Goal: Task Accomplishment & Management: Manage account settings

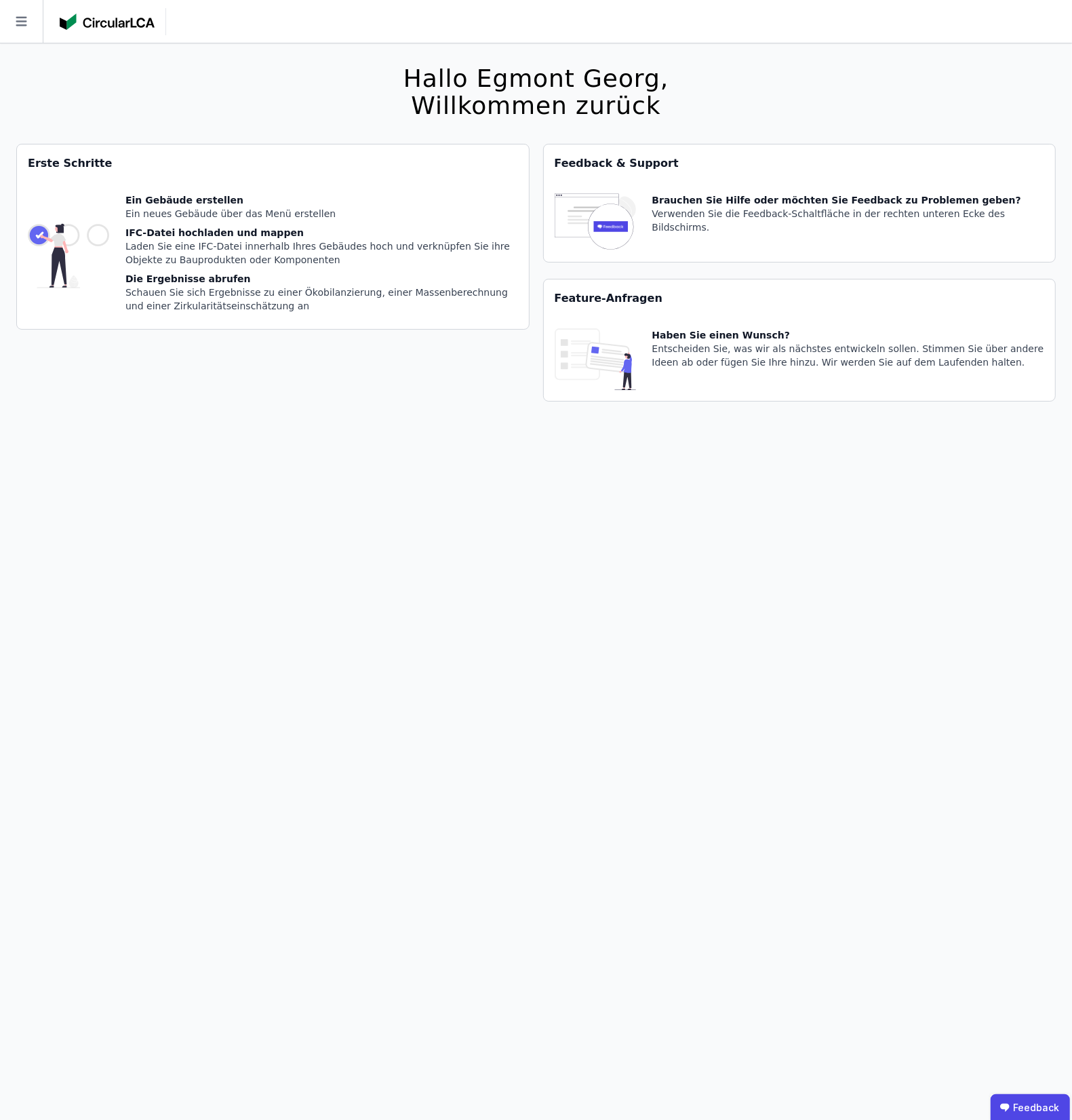
click at [337, 380] on div "Erste Schritte Ein Gebäude erstellen Ein neues Gebäude über das Menü erstellen …" at bounding box center [273, 281] width 513 height 274
click at [14, 33] on icon at bounding box center [21, 21] width 43 height 43
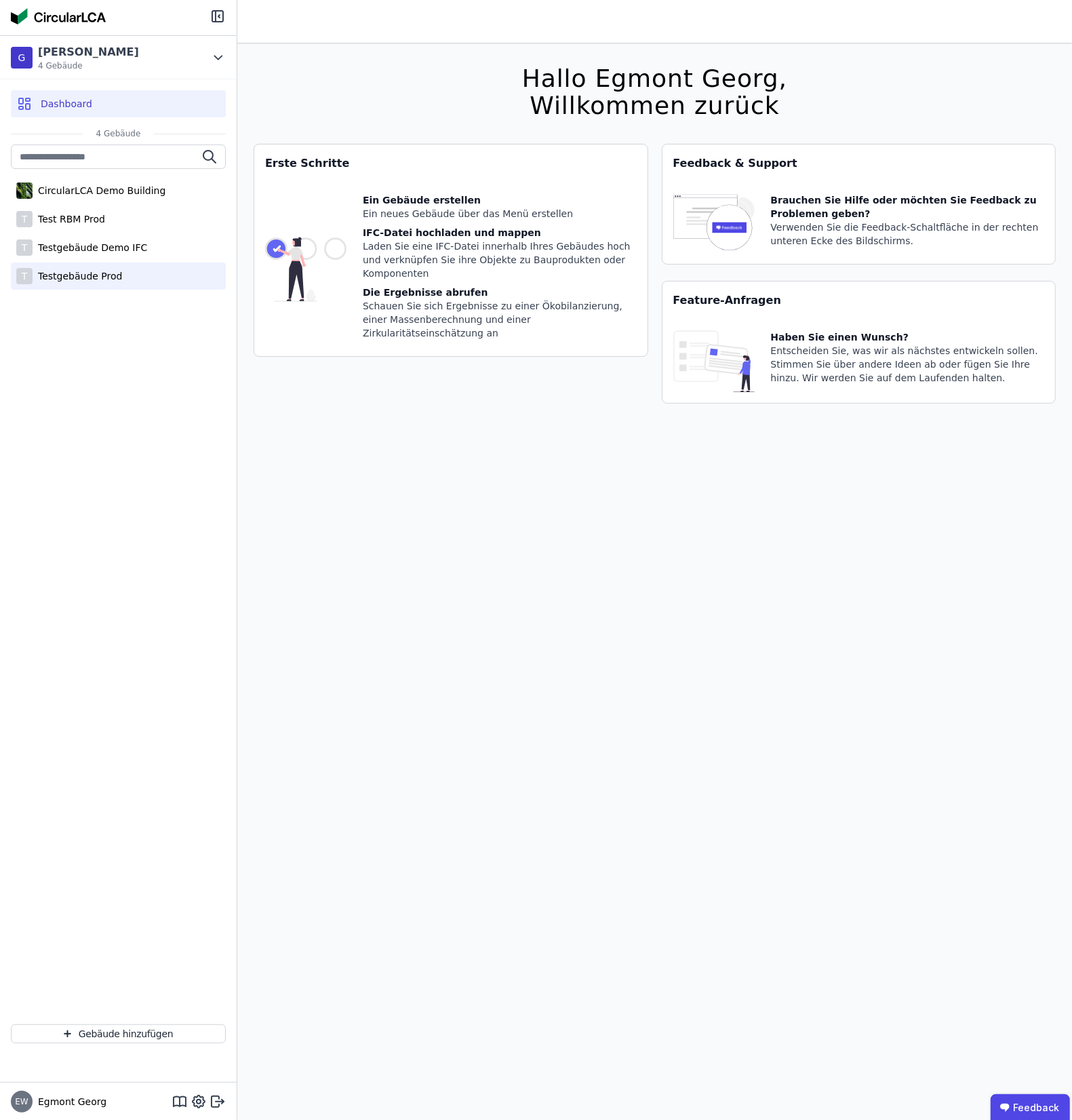
click at [127, 280] on div "T Testgebäude Prod" at bounding box center [118, 276] width 215 height 27
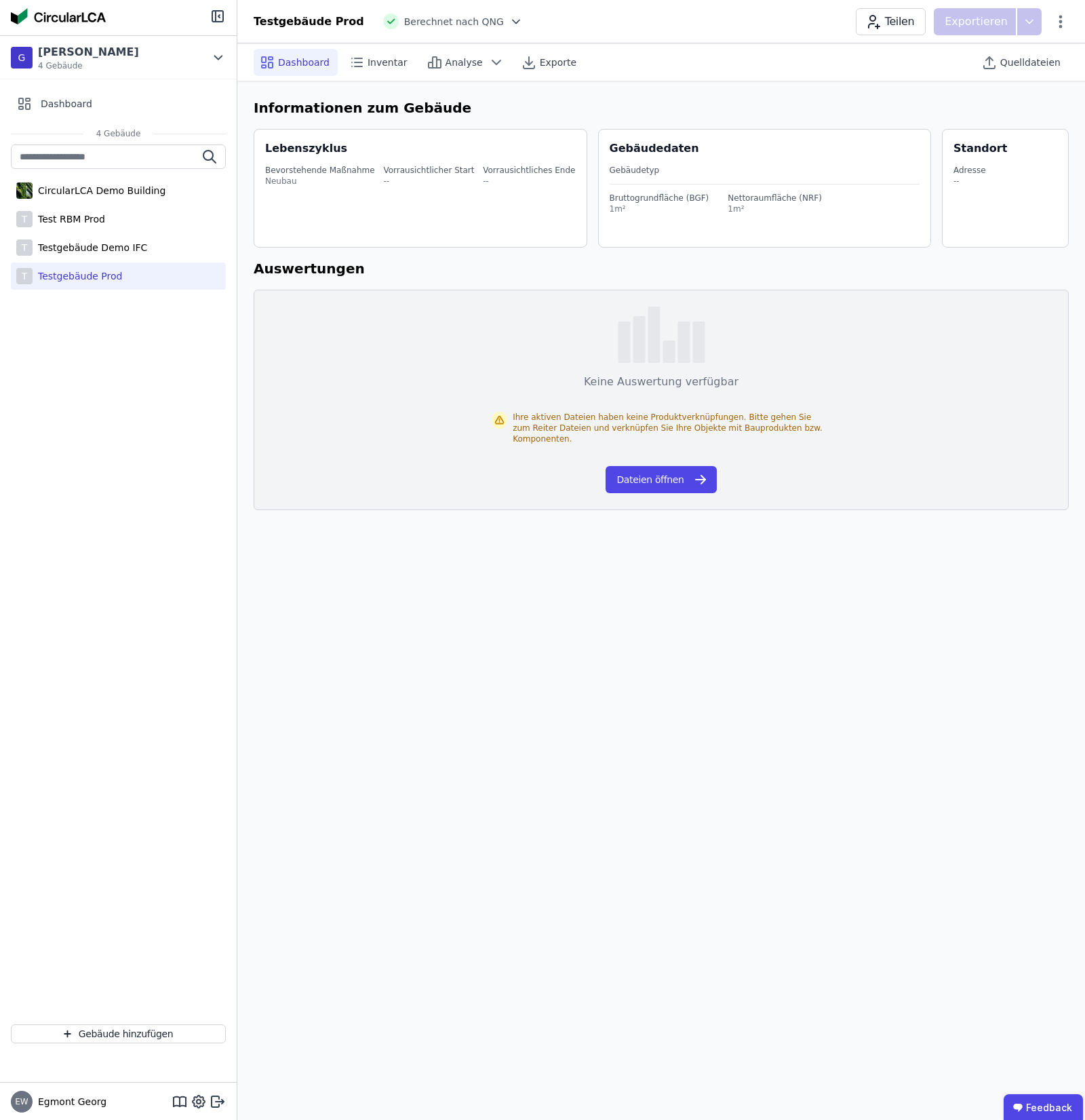
click at [1026, 11] on icon at bounding box center [1029, 21] width 24 height 27
click at [184, 60] on div "[PERSON_NAME] Test 4 Gebäude" at bounding box center [108, 58] width 194 height 27
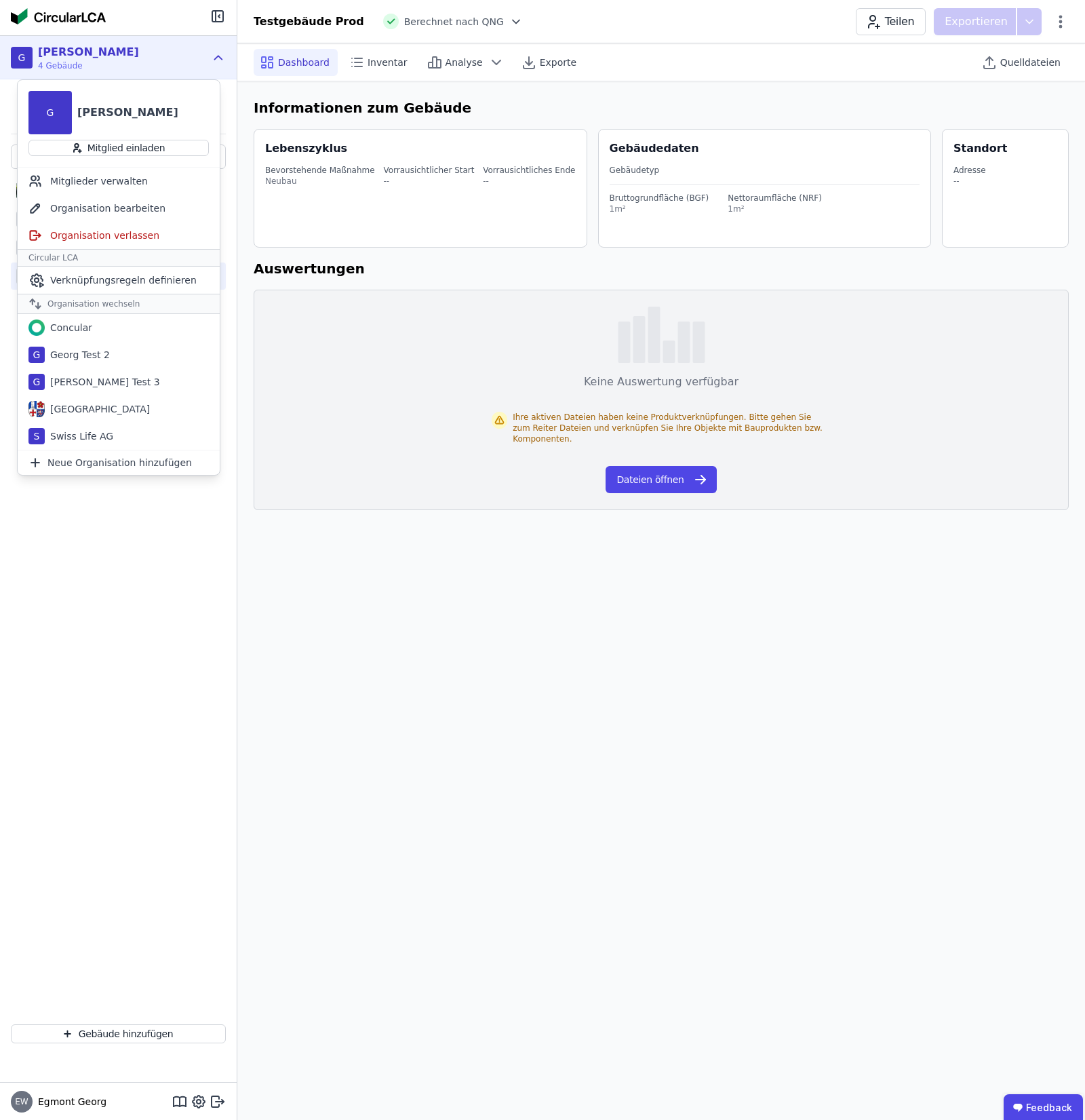
click at [184, 60] on div "[PERSON_NAME] Test 4 Gebäude" at bounding box center [108, 58] width 194 height 27
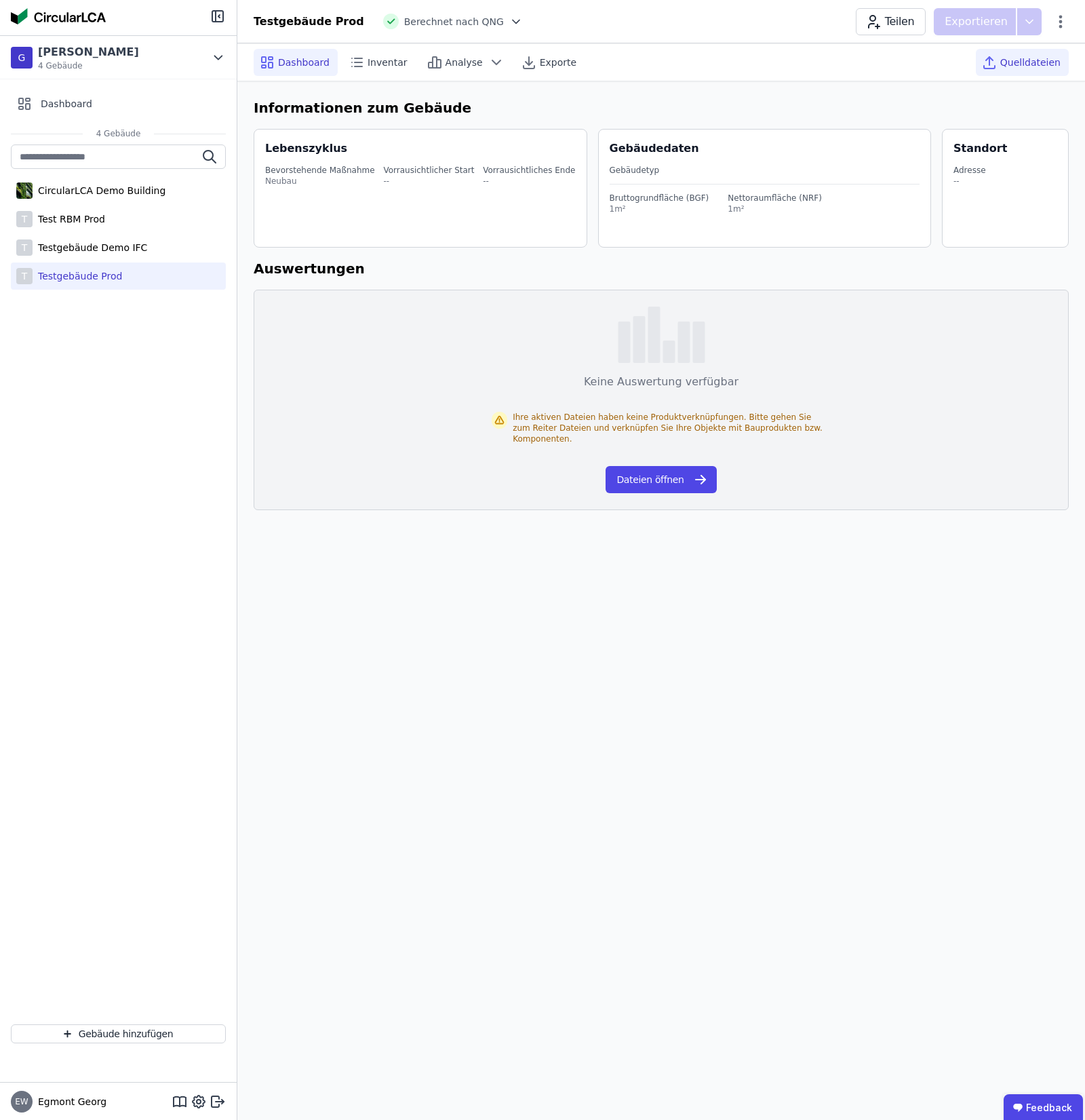
click at [1022, 63] on span "Quelldateien" at bounding box center [1030, 62] width 61 height 14
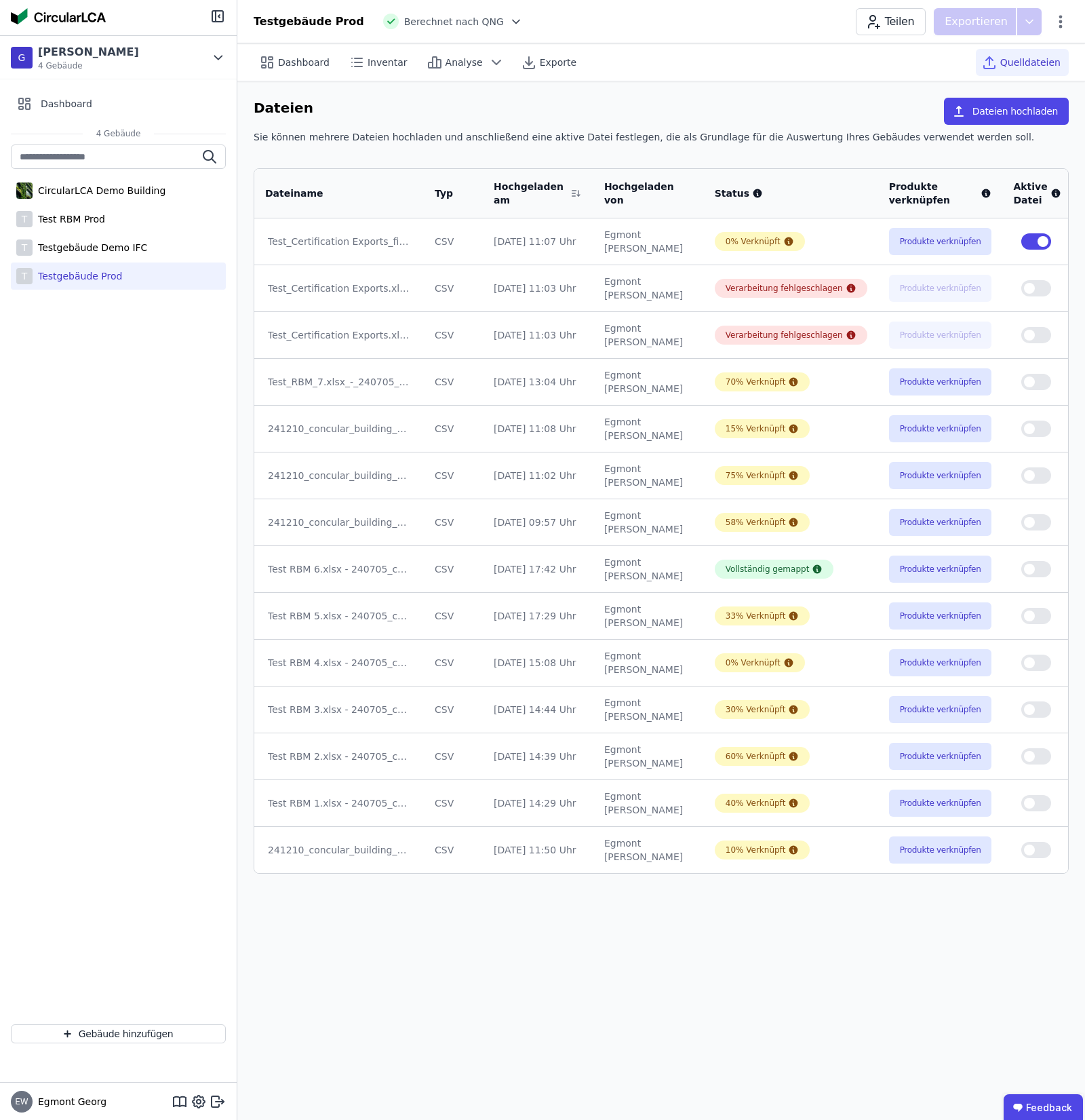
click at [1021, 241] on button "button" at bounding box center [1036, 241] width 30 height 16
click at [1021, 564] on button "button" at bounding box center [1036, 569] width 30 height 16
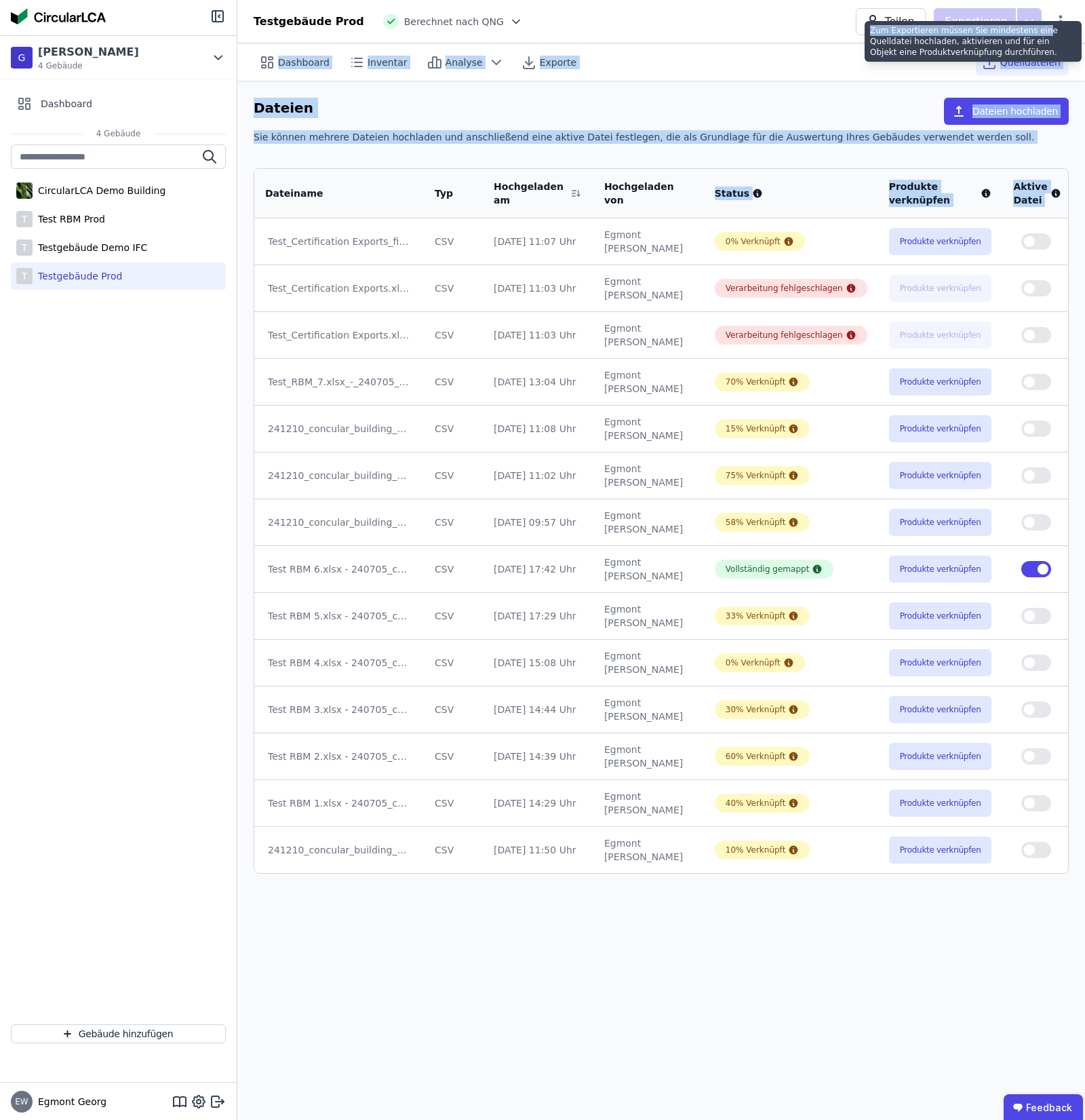
drag, startPoint x: 1034, startPoint y: 16, endPoint x: 1029, endPoint y: 21, distance: 7.1
click at [1029, 21] on div "G Georg Test 4 Gebäude Dashboard 4 Gebäude CircularLCA Demo Building T Test RBM…" at bounding box center [542, 560] width 1085 height 1120
click at [1029, 21] on div "Zum Exportieren müssen Sie mindestens eine Quelldatei hochladen, aktivieren und…" at bounding box center [973, 41] width 217 height 41
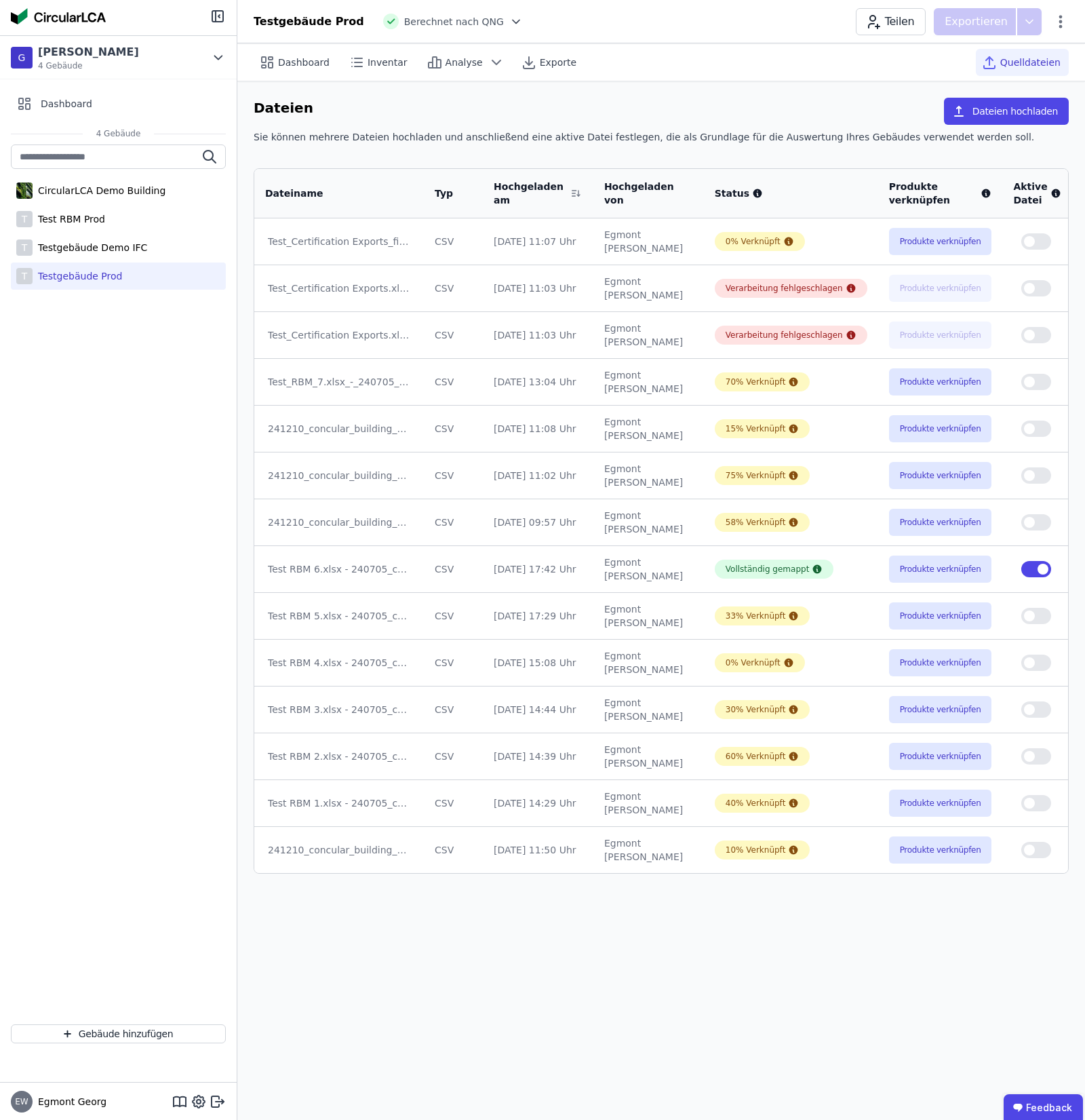
click at [451, 18] on span "Berechnet nach QNG" at bounding box center [454, 21] width 100 height 14
click at [504, 26] on div at bounding box center [513, 21] width 19 height 14
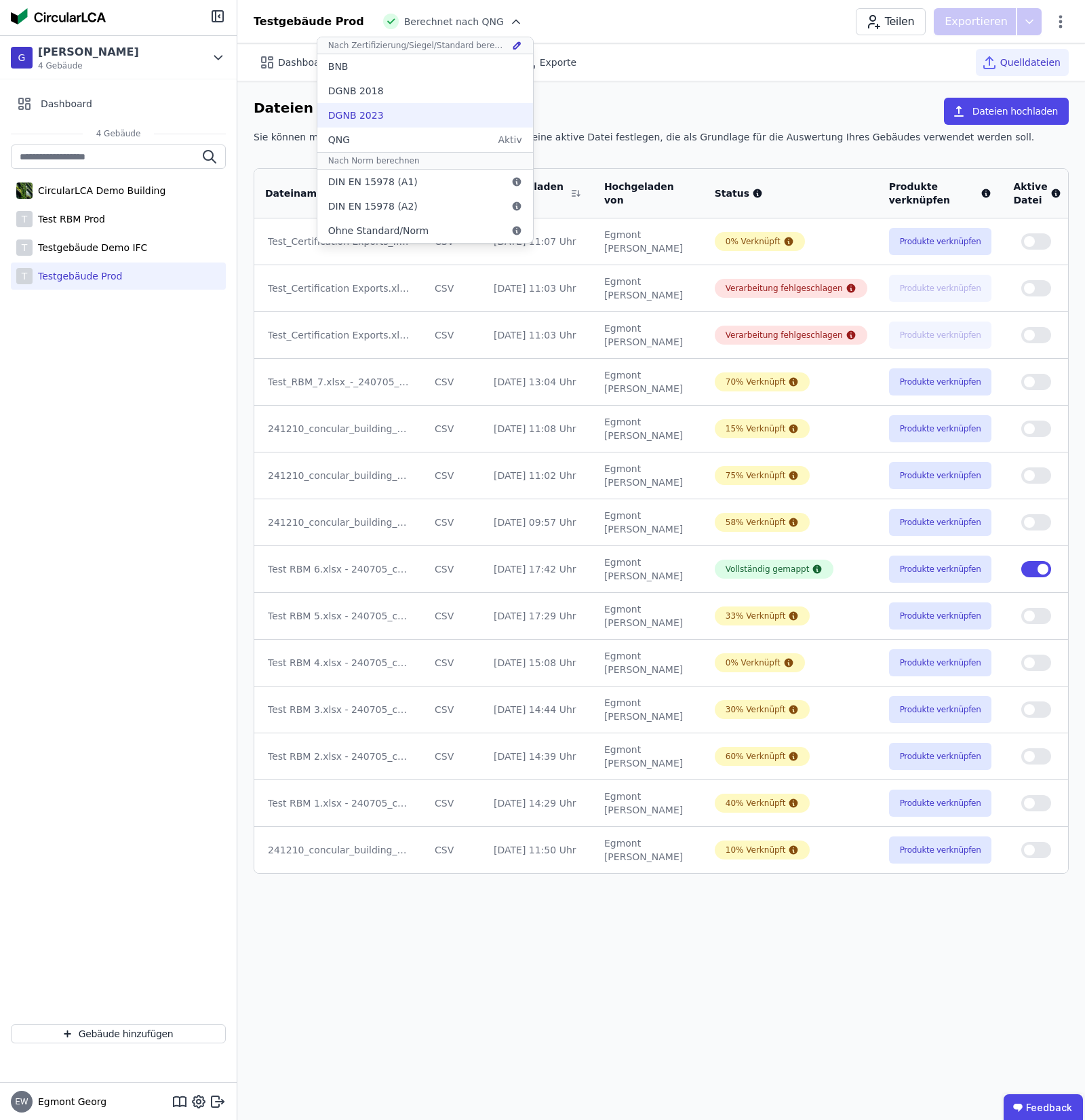
click at [401, 109] on div "DGNB 2023" at bounding box center [425, 115] width 216 height 24
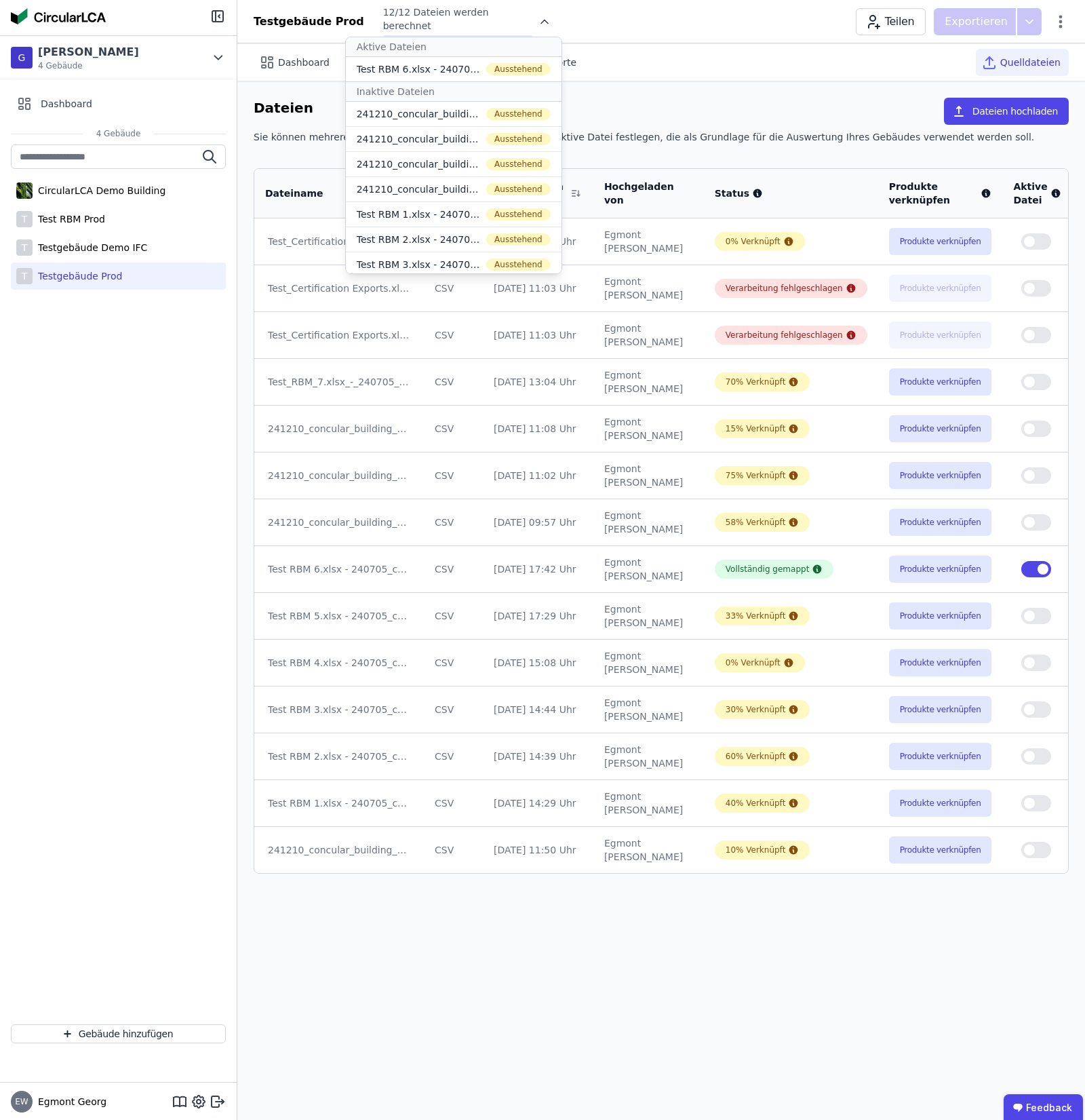
click at [699, 122] on div "Dateien Dateien hochladen" at bounding box center [661, 114] width 815 height 33
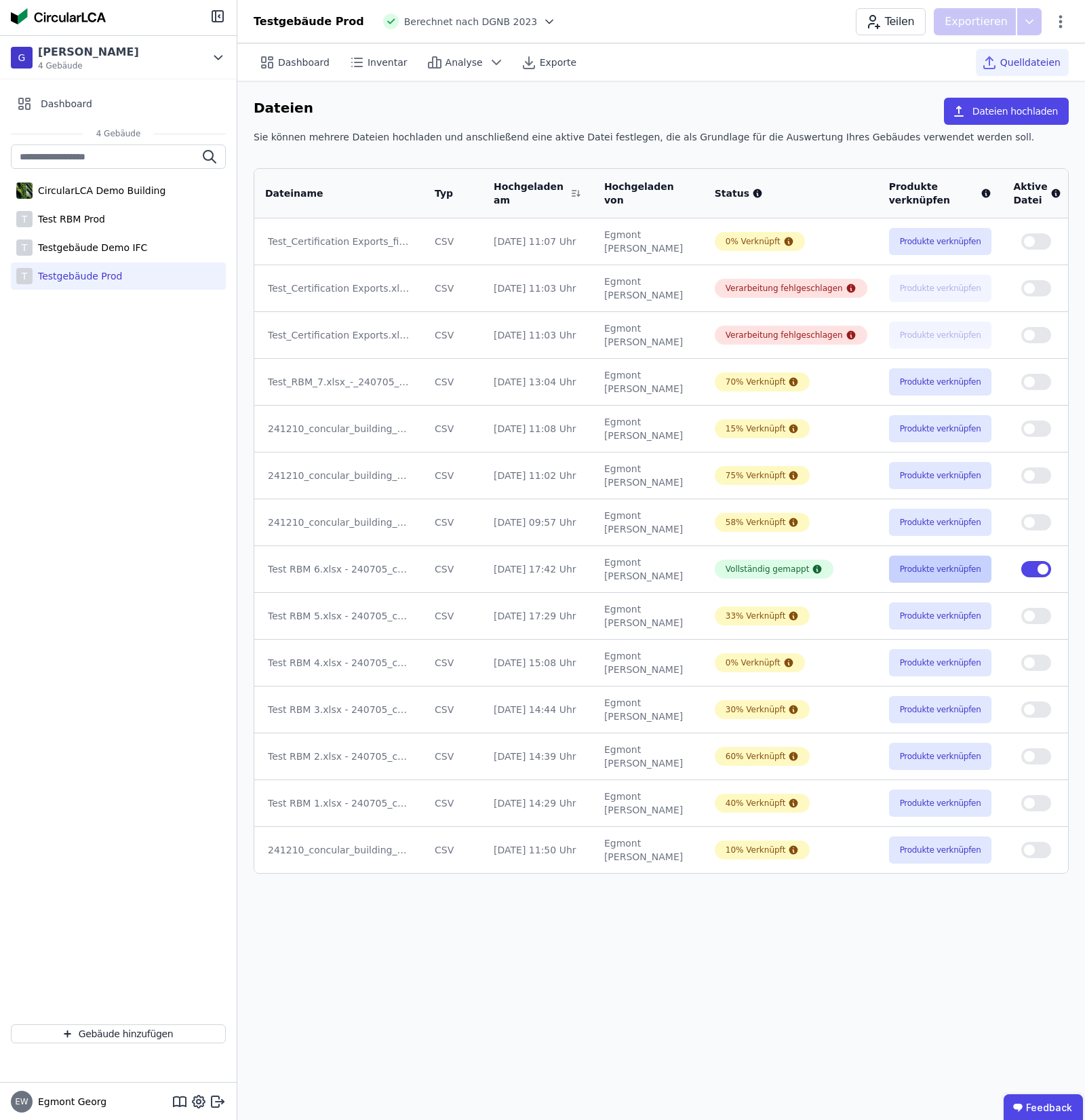
click at [933, 574] on button "Produkte verknüpfen" at bounding box center [940, 569] width 103 height 27
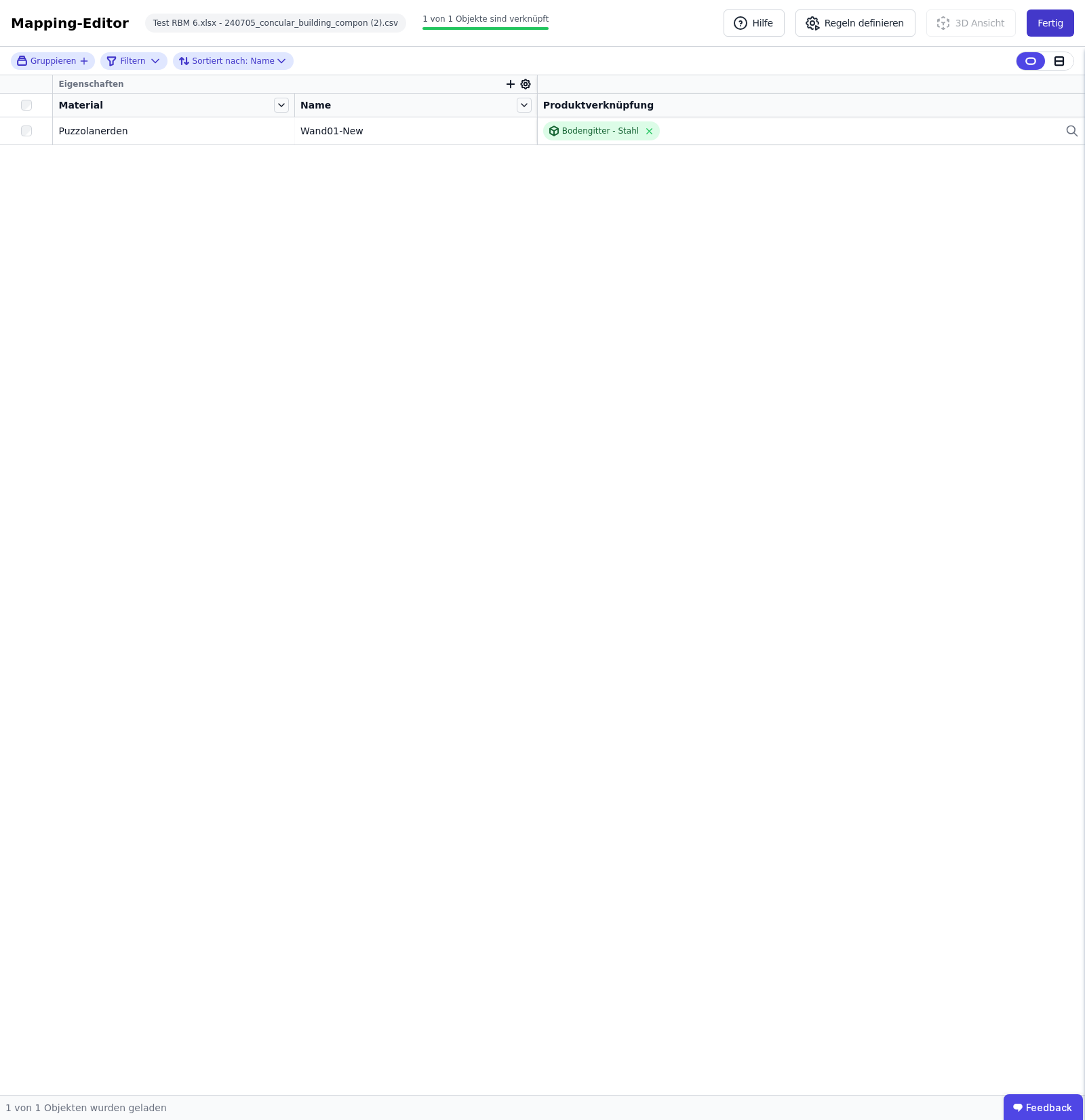
click at [1032, 29] on button "Fertig" at bounding box center [1050, 23] width 48 height 27
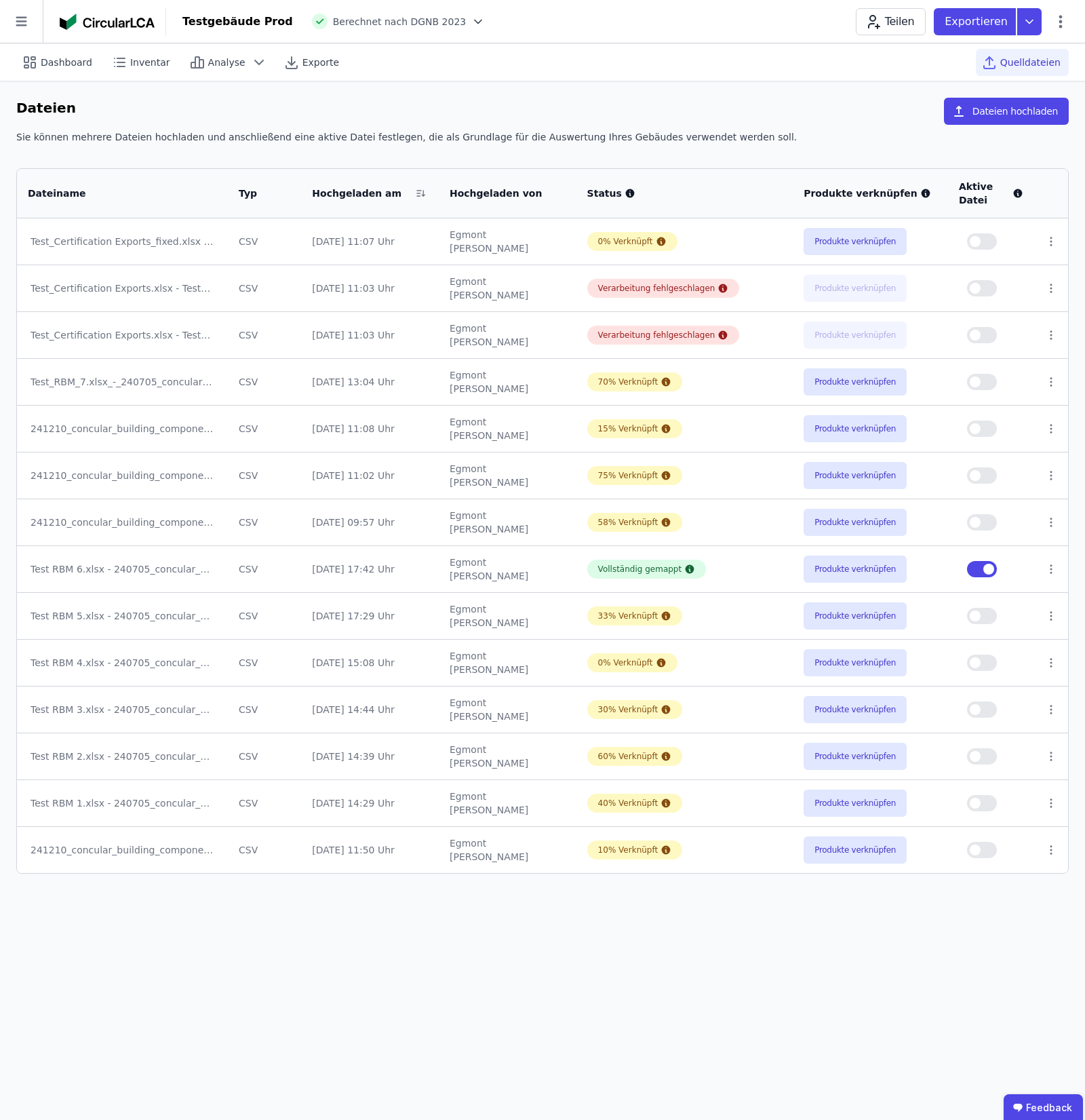
click at [1032, 29] on icon at bounding box center [1029, 21] width 24 height 27
click at [985, 104] on div "Ökobilanzierung" at bounding box center [956, 103] width 169 height 24
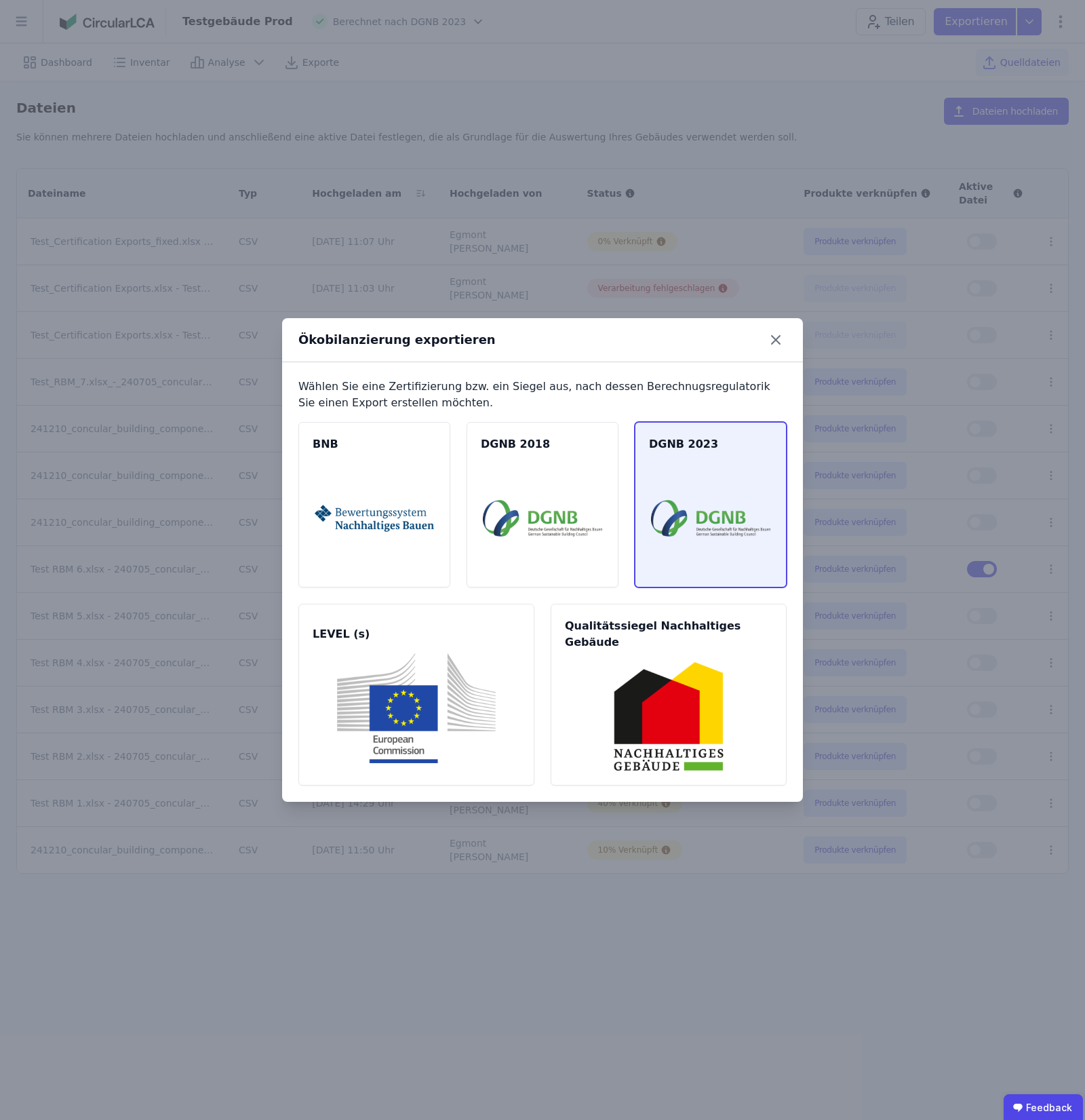
click at [707, 523] on img at bounding box center [711, 518] width 120 height 110
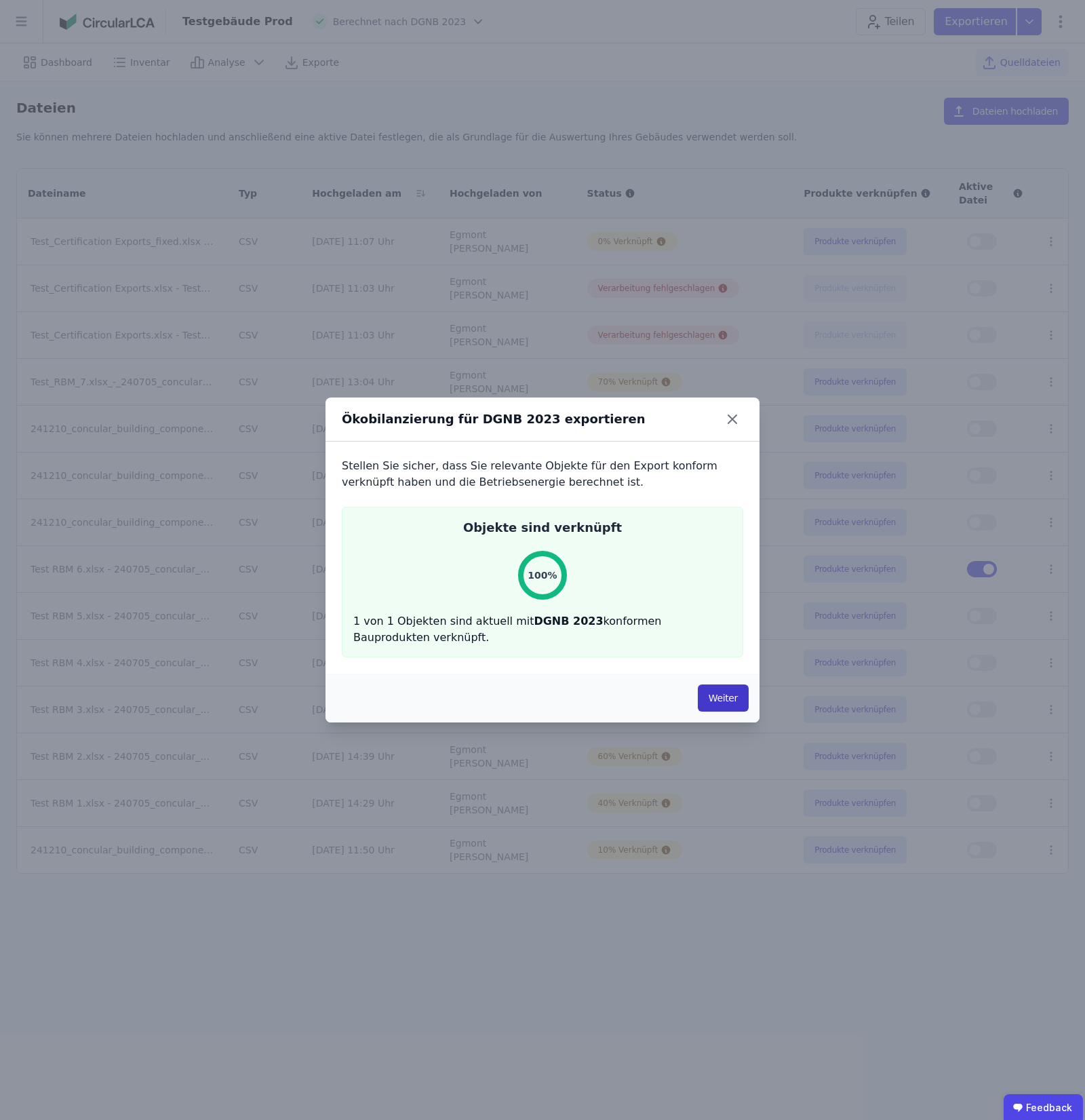
click at [718, 680] on div "Weiter" at bounding box center [542, 698] width 434 height 49
click at [724, 699] on button "Weiter" at bounding box center [723, 698] width 51 height 27
select select "*"
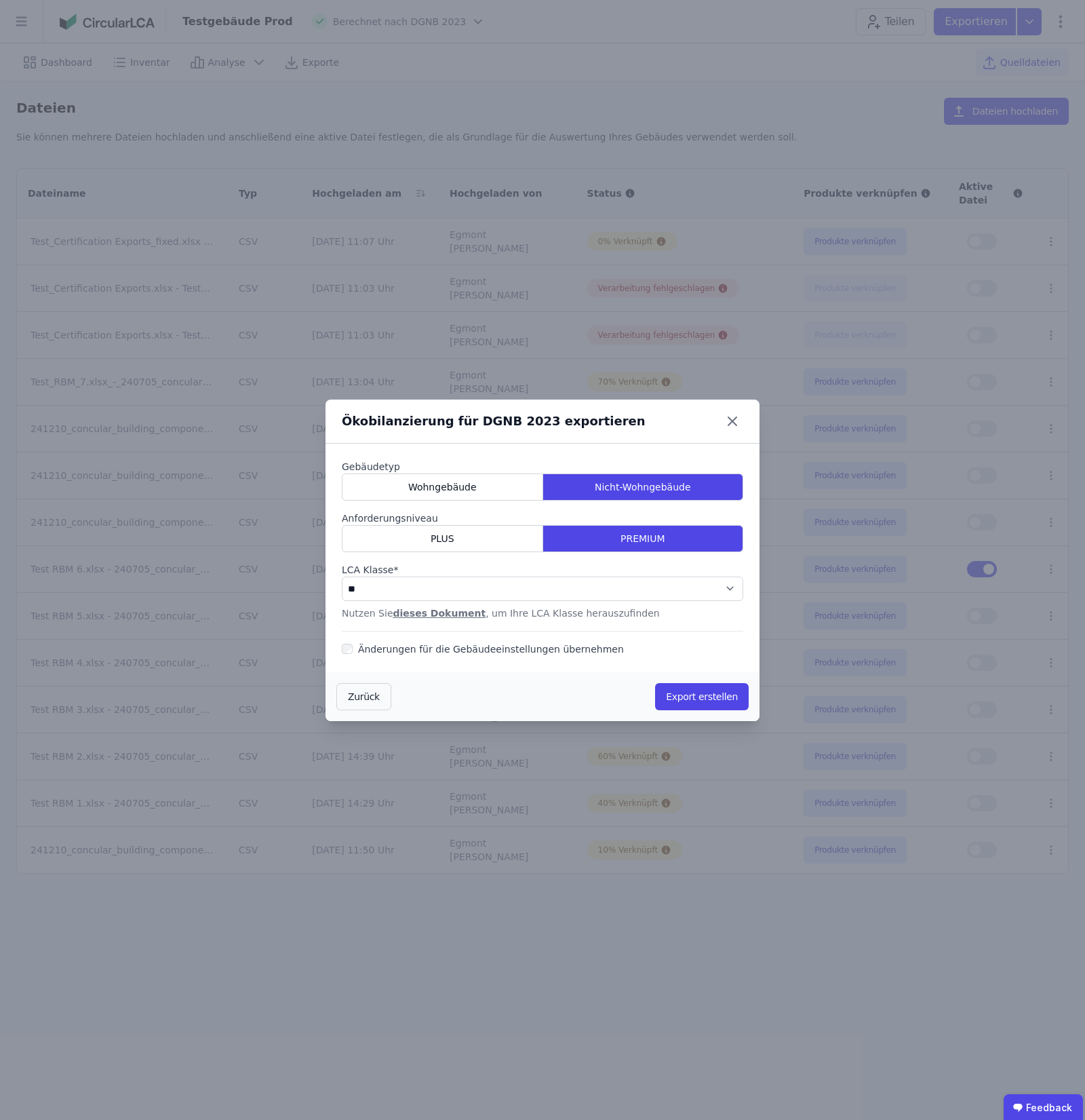
click at [724, 699] on button "Export erstellen" at bounding box center [701, 696] width 93 height 27
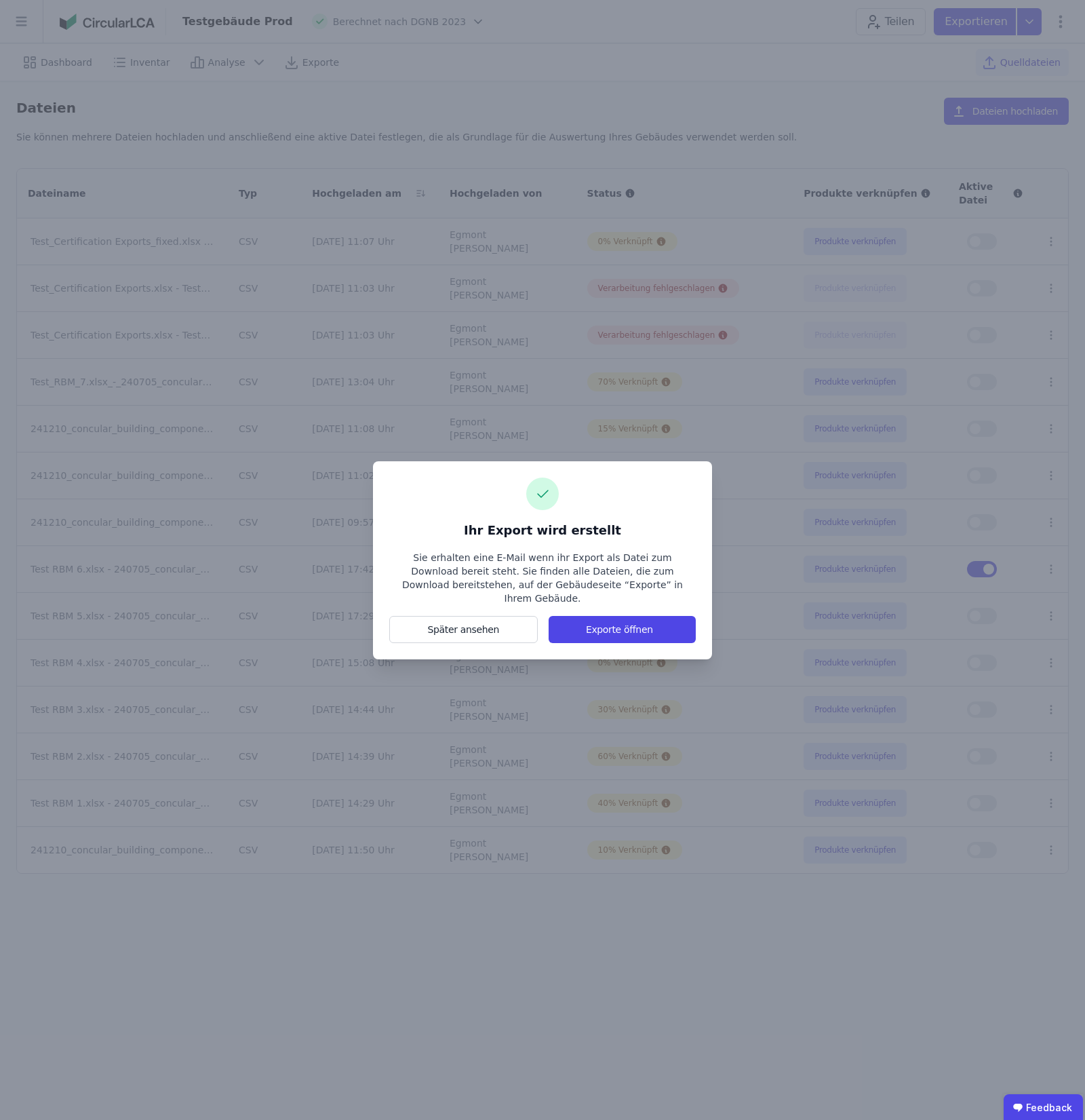
click at [622, 636] on div "Ihr Export wird erstellt Sie erhalten eine E-Mail wenn ihr Export als Datei zum…" at bounding box center [542, 560] width 339 height 198
click at [618, 624] on button "Exporte öffnen" at bounding box center [622, 629] width 147 height 27
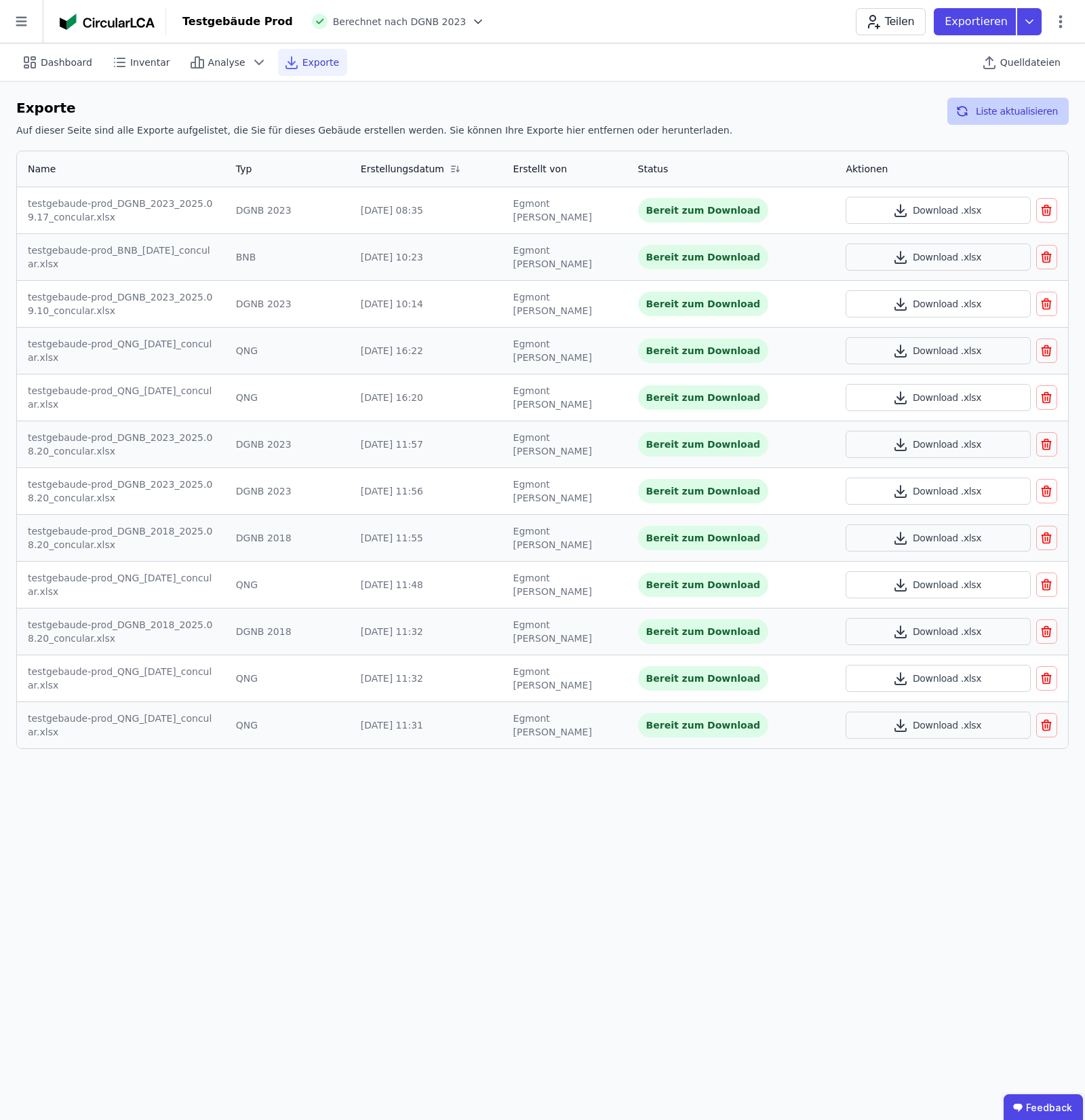
click at [1001, 97] on div "Exporte Auf dieser Seite sind alle Exporte aufgelistet, die Sie für dieses Gebä…" at bounding box center [542, 423] width 1085 height 684
click at [1002, 106] on button "Liste aktualisieren" at bounding box center [1008, 111] width 121 height 27
click at [951, 216] on button "Download .xlsx" at bounding box center [938, 210] width 184 height 27
click at [1033, 68] on span "Quelldateien" at bounding box center [1030, 62] width 61 height 14
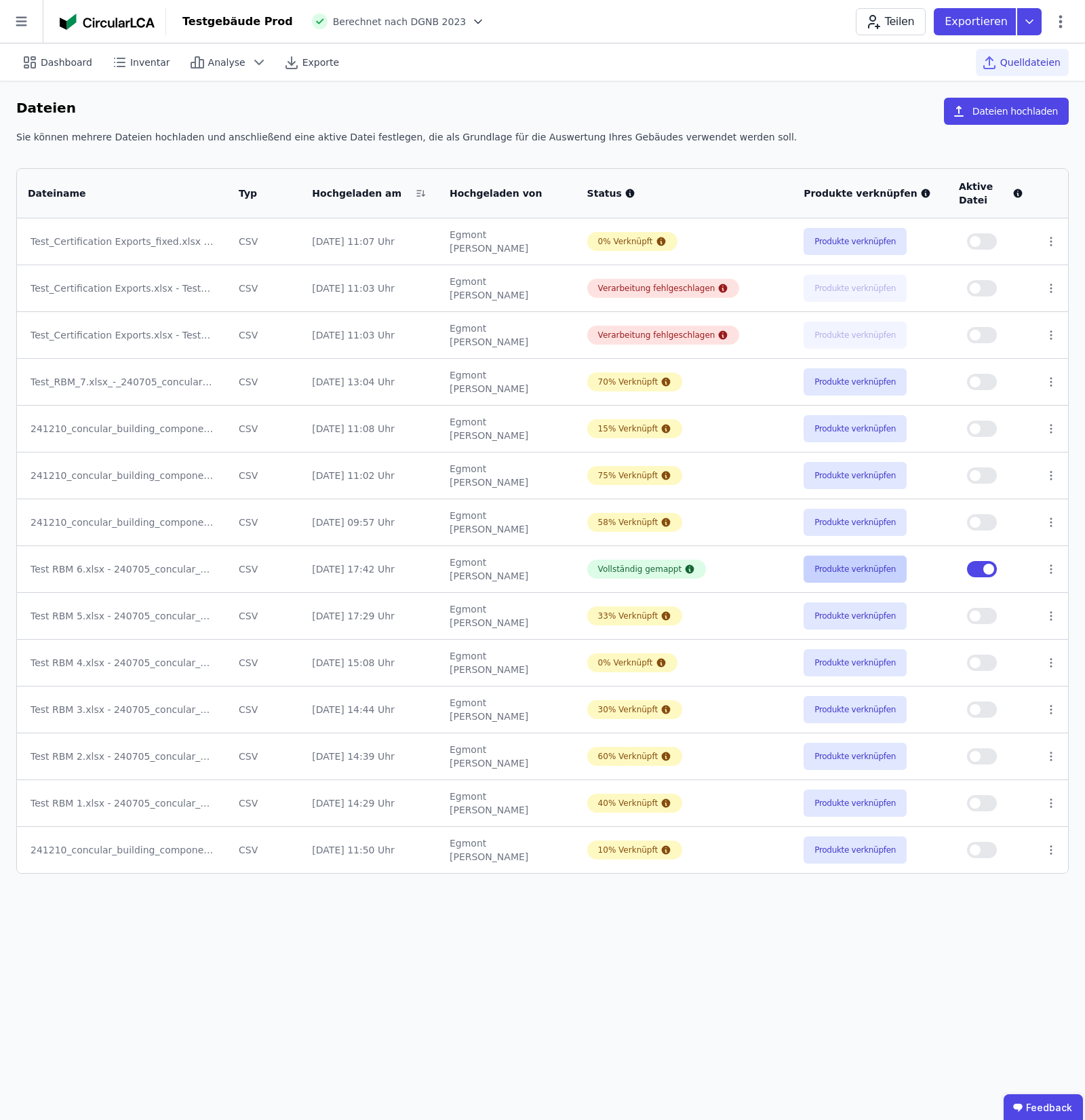
click at [839, 568] on button "Produkte verknüpfen" at bounding box center [855, 569] width 103 height 27
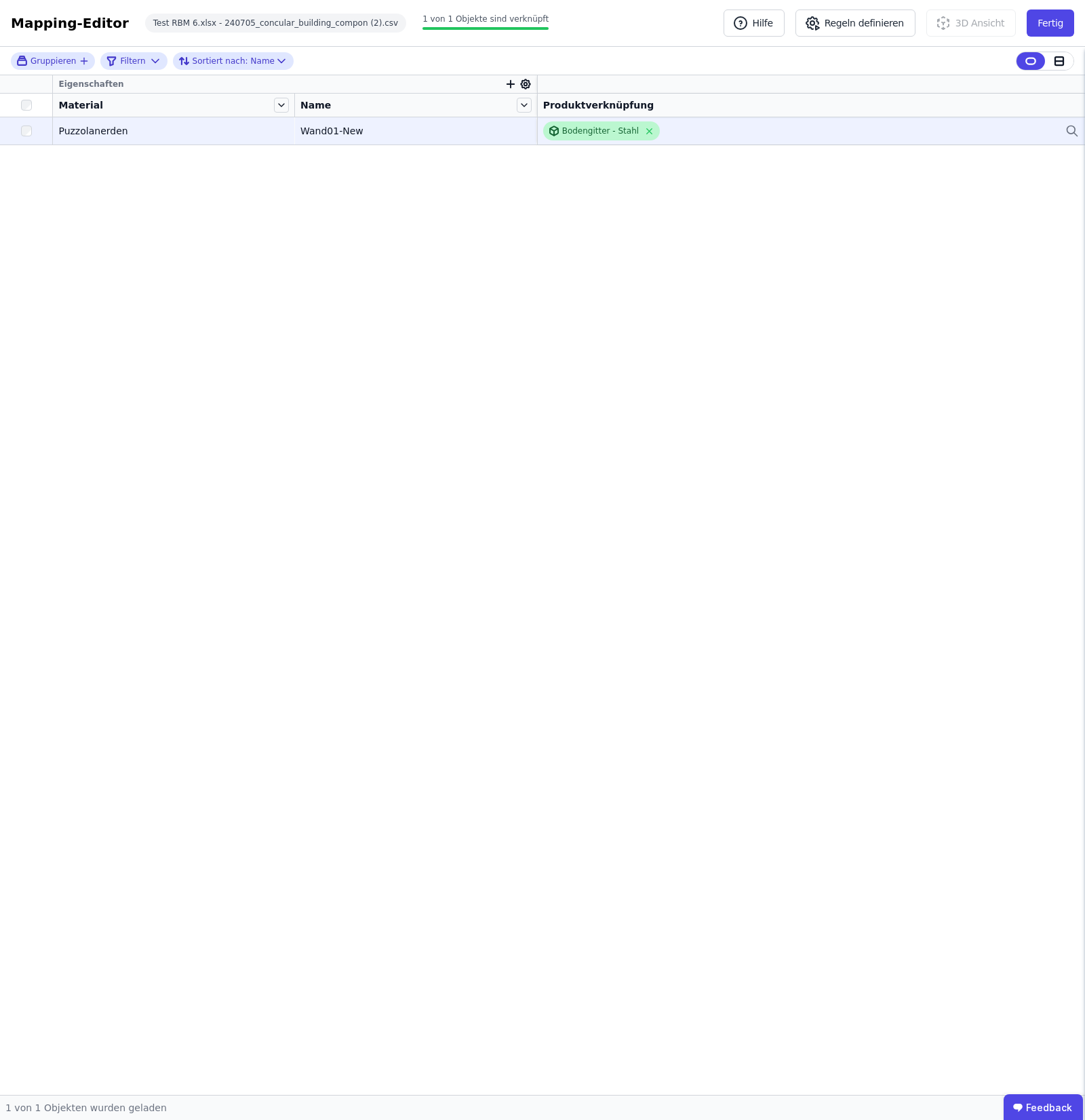
click at [649, 133] on div "Bodengitter - Stahl" at bounding box center [602, 130] width 117 height 19
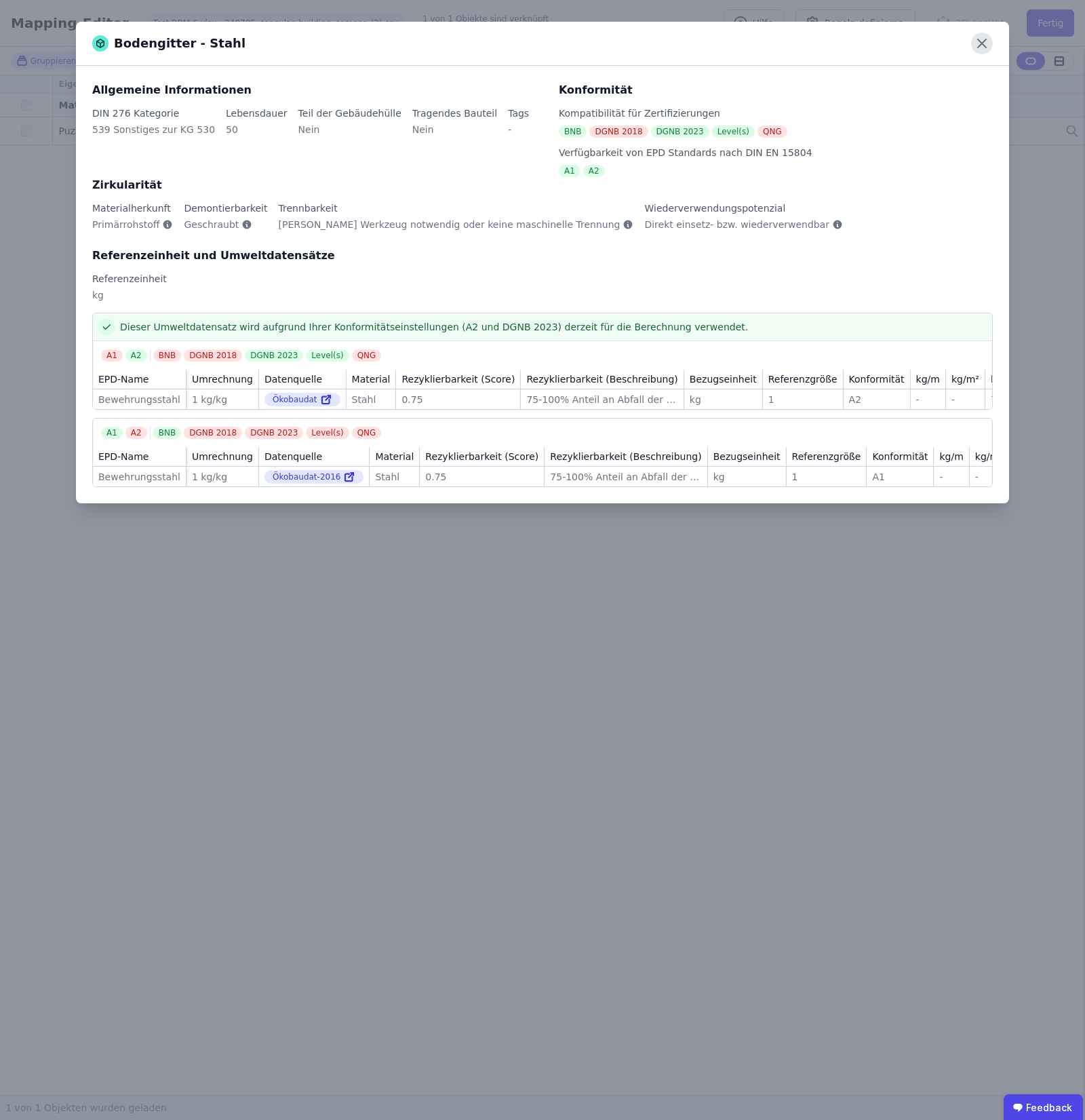
click at [984, 38] on icon at bounding box center [982, 43] width 21 height 21
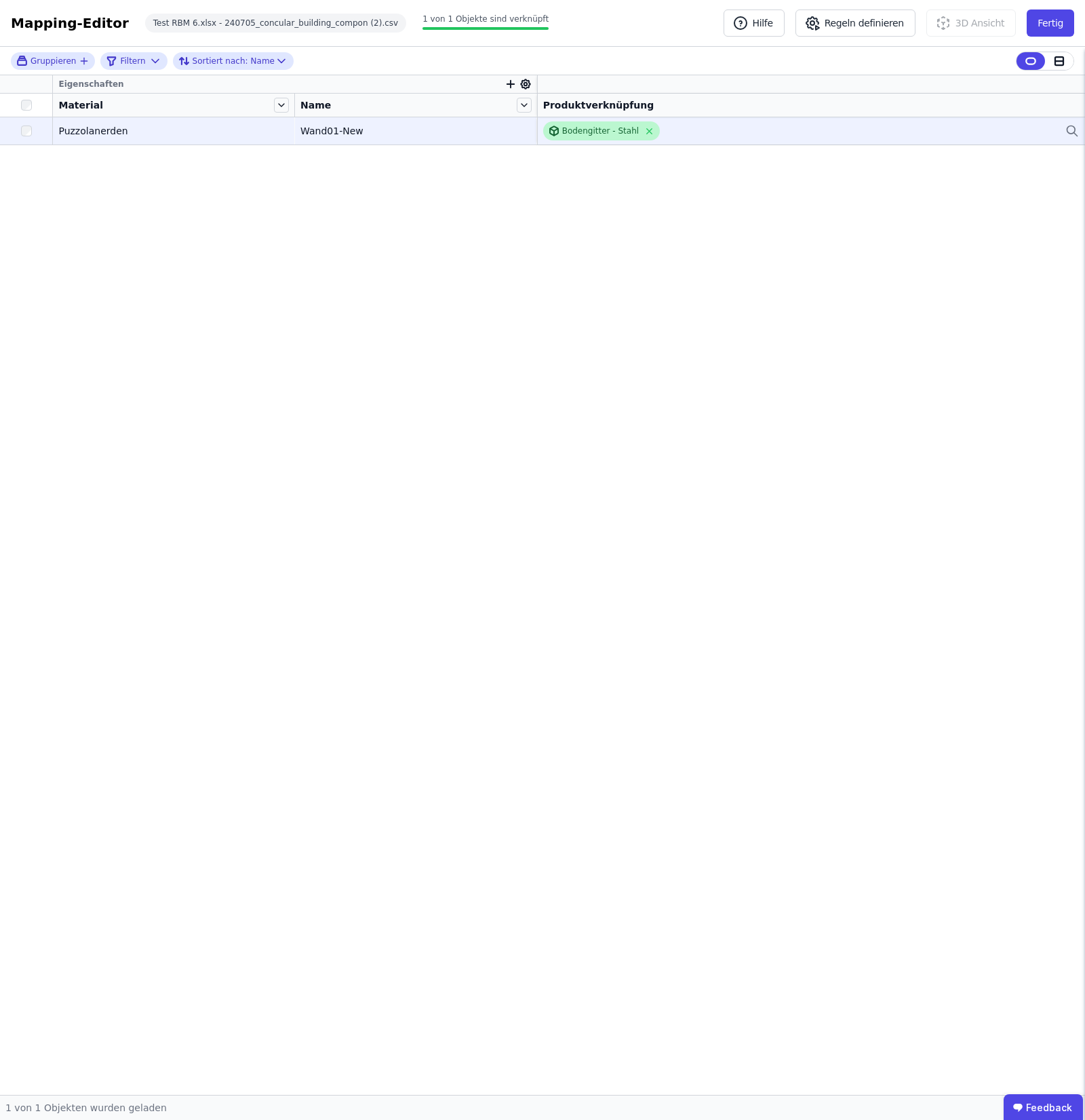
click at [607, 133] on div "Bodengitter - Stahl" at bounding box center [601, 130] width 77 height 11
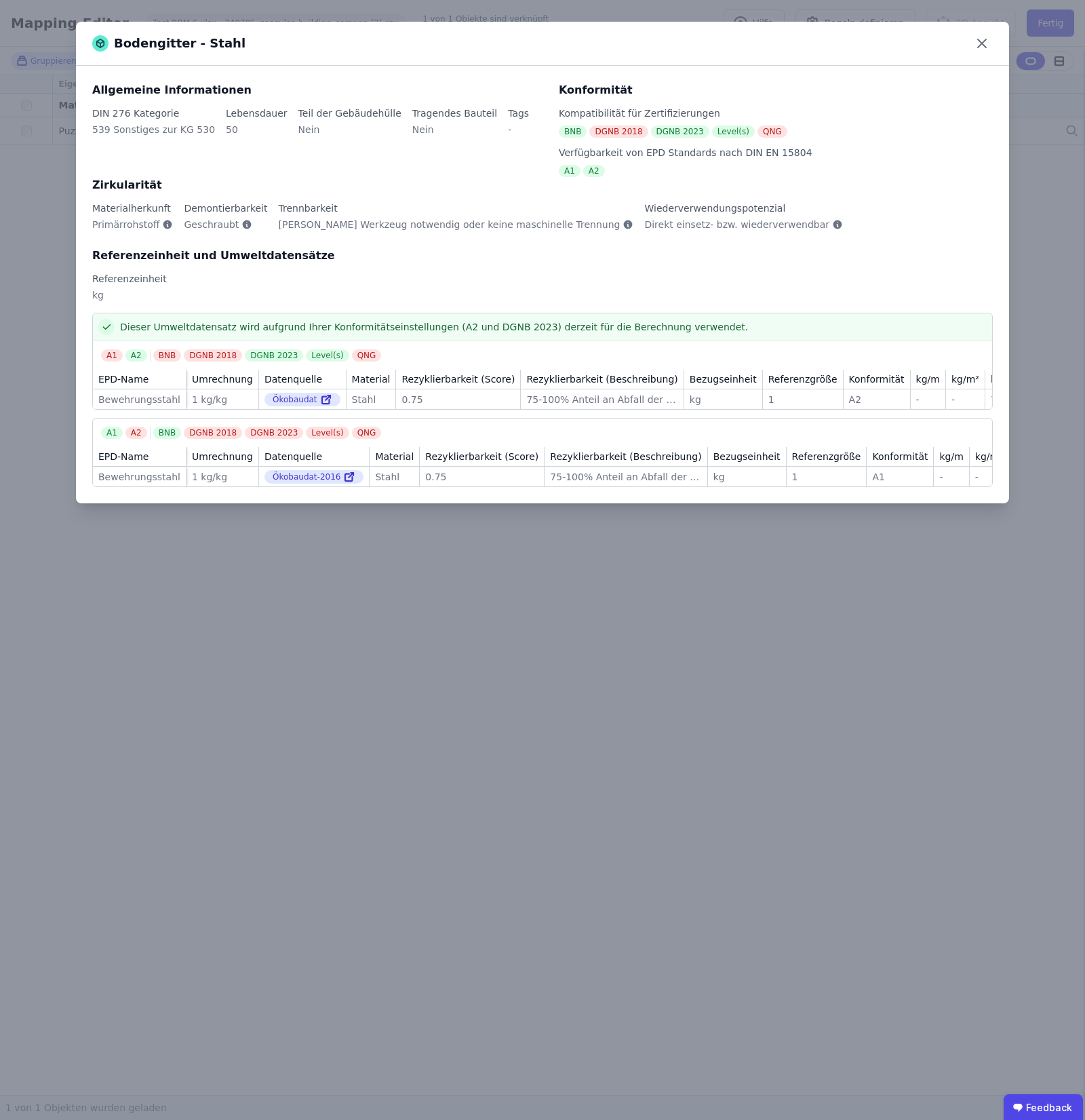
click at [1001, 36] on div "Bodengitter - Stahl" at bounding box center [542, 43] width 933 height 44
click at [984, 39] on icon at bounding box center [982, 43] width 21 height 21
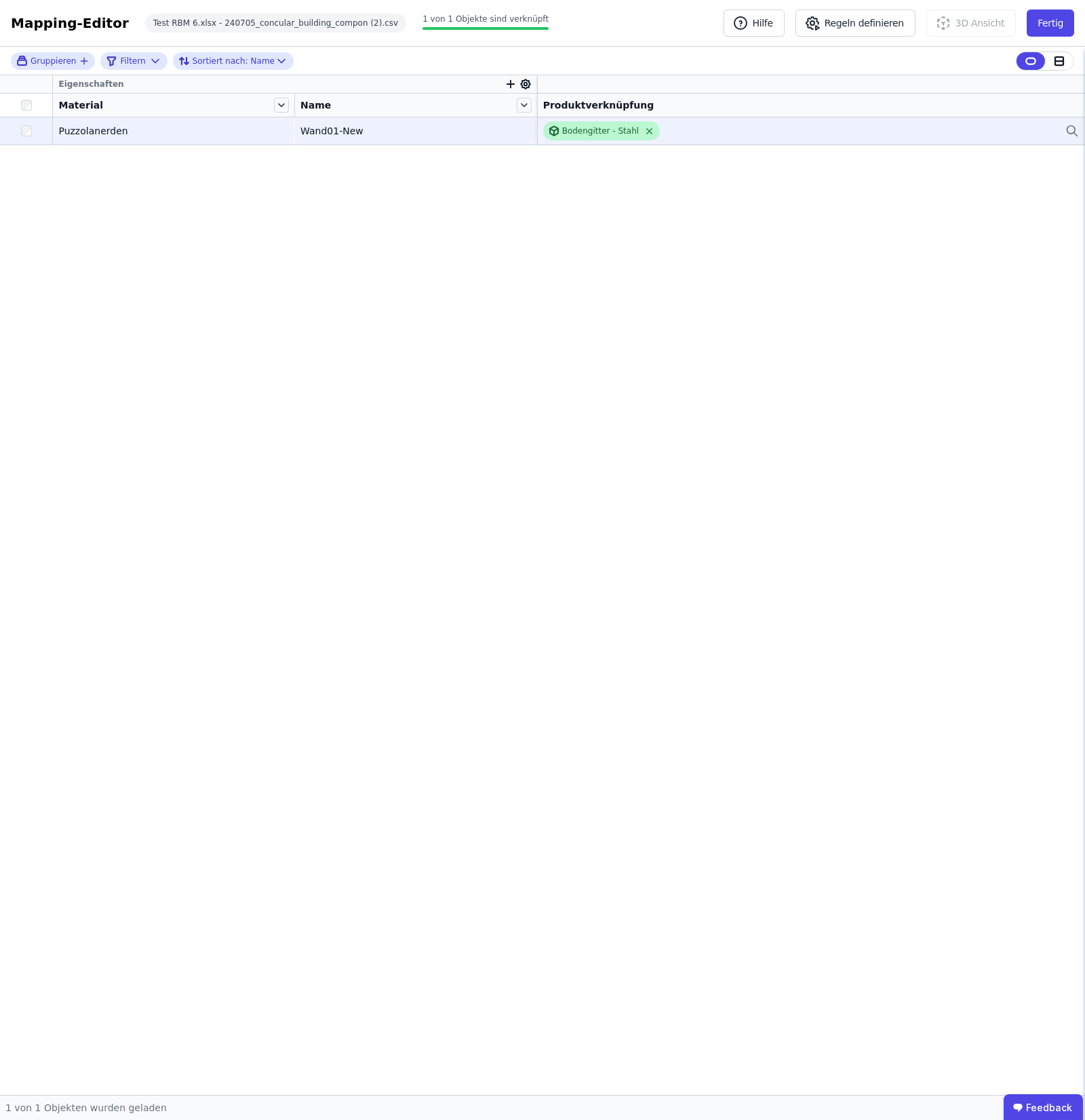
click at [644, 131] on icon at bounding box center [649, 131] width 10 height 10
click at [643, 131] on div "Verknüpfe ein Bauprodukt oder eine Komponente" at bounding box center [644, 130] width 201 height 11
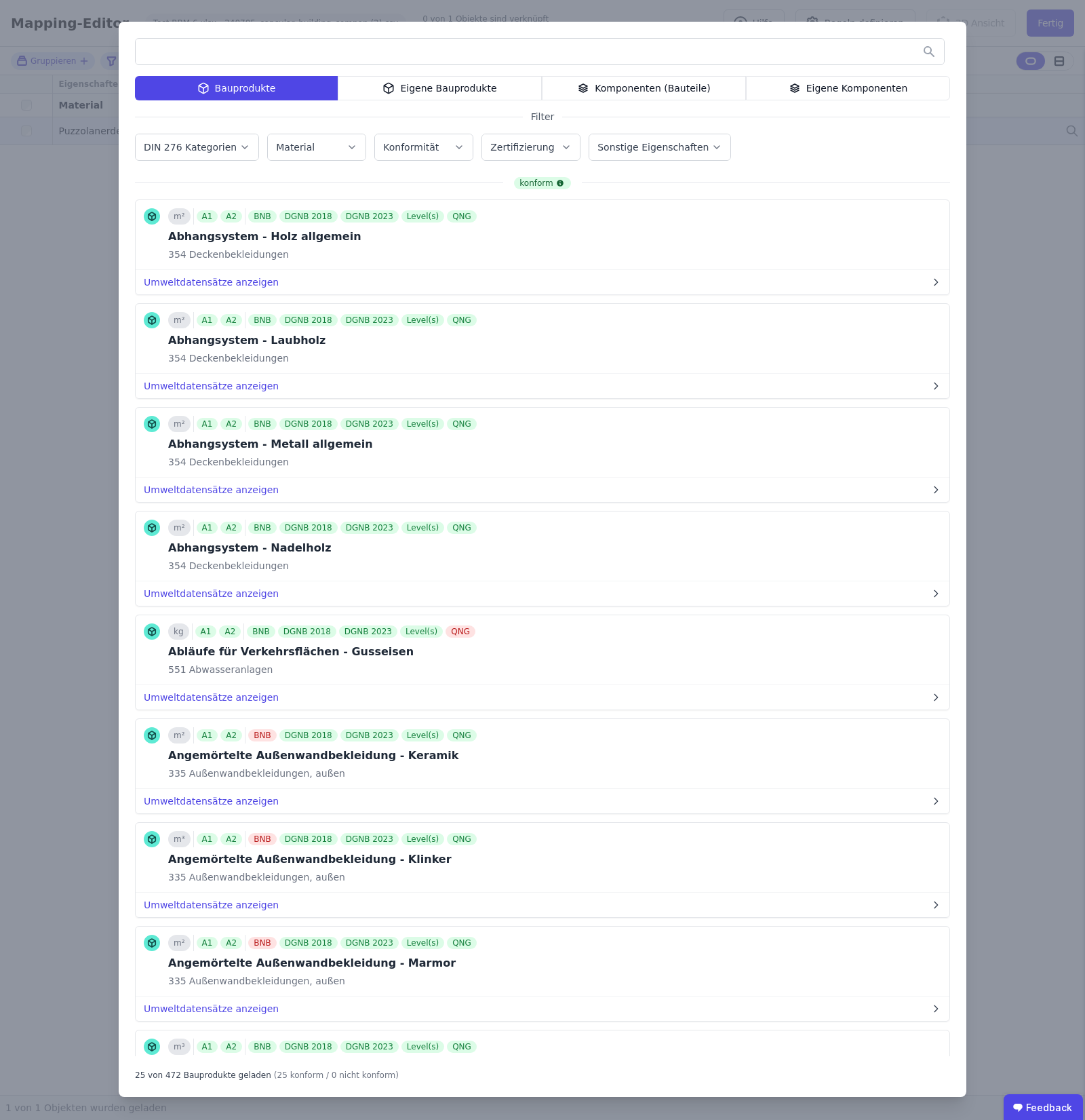
click at [528, 93] on div "Eigene Bauprodukte" at bounding box center [439, 88] width 204 height 24
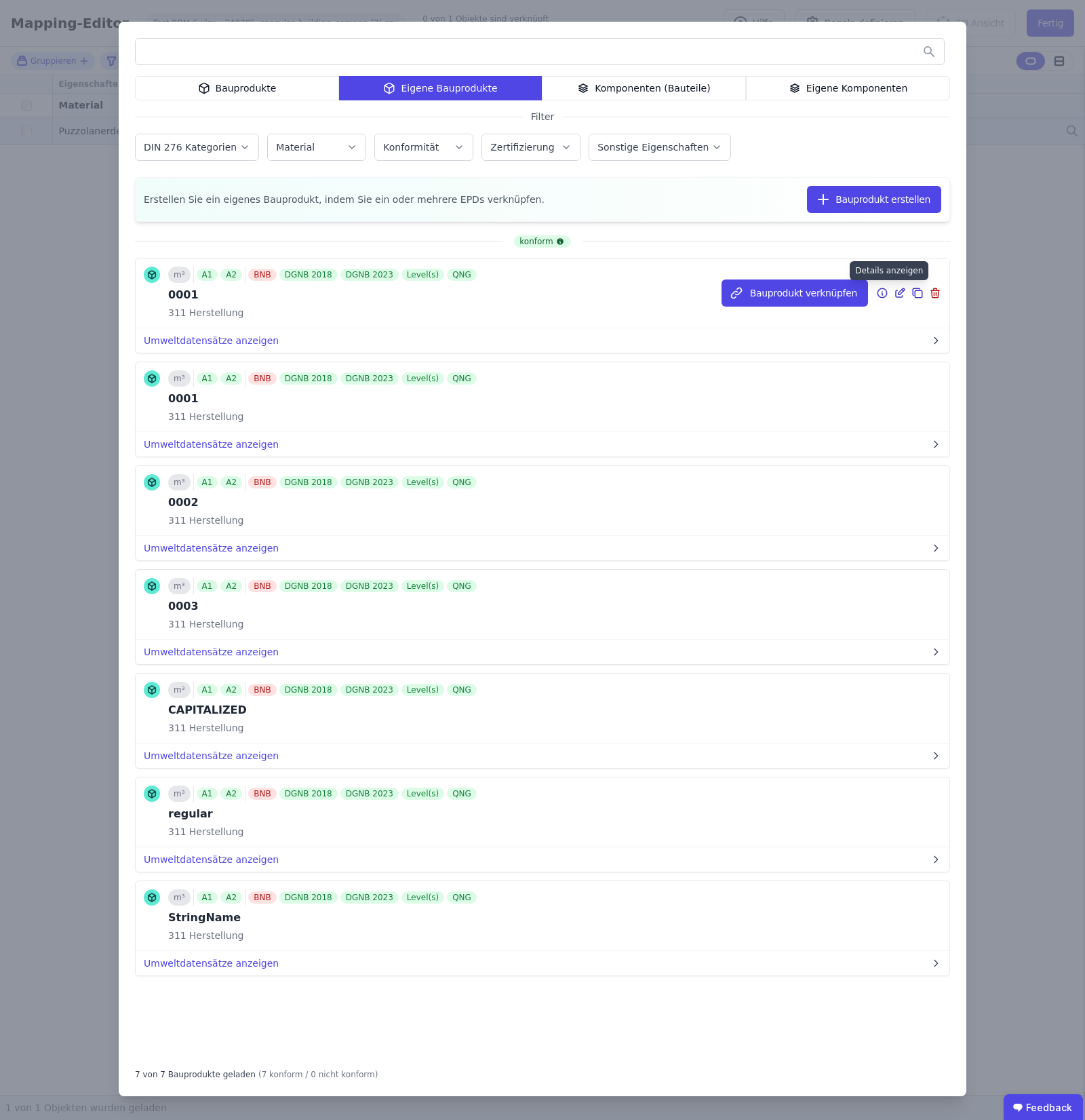
click at [880, 293] on icon at bounding box center [882, 293] width 12 height 16
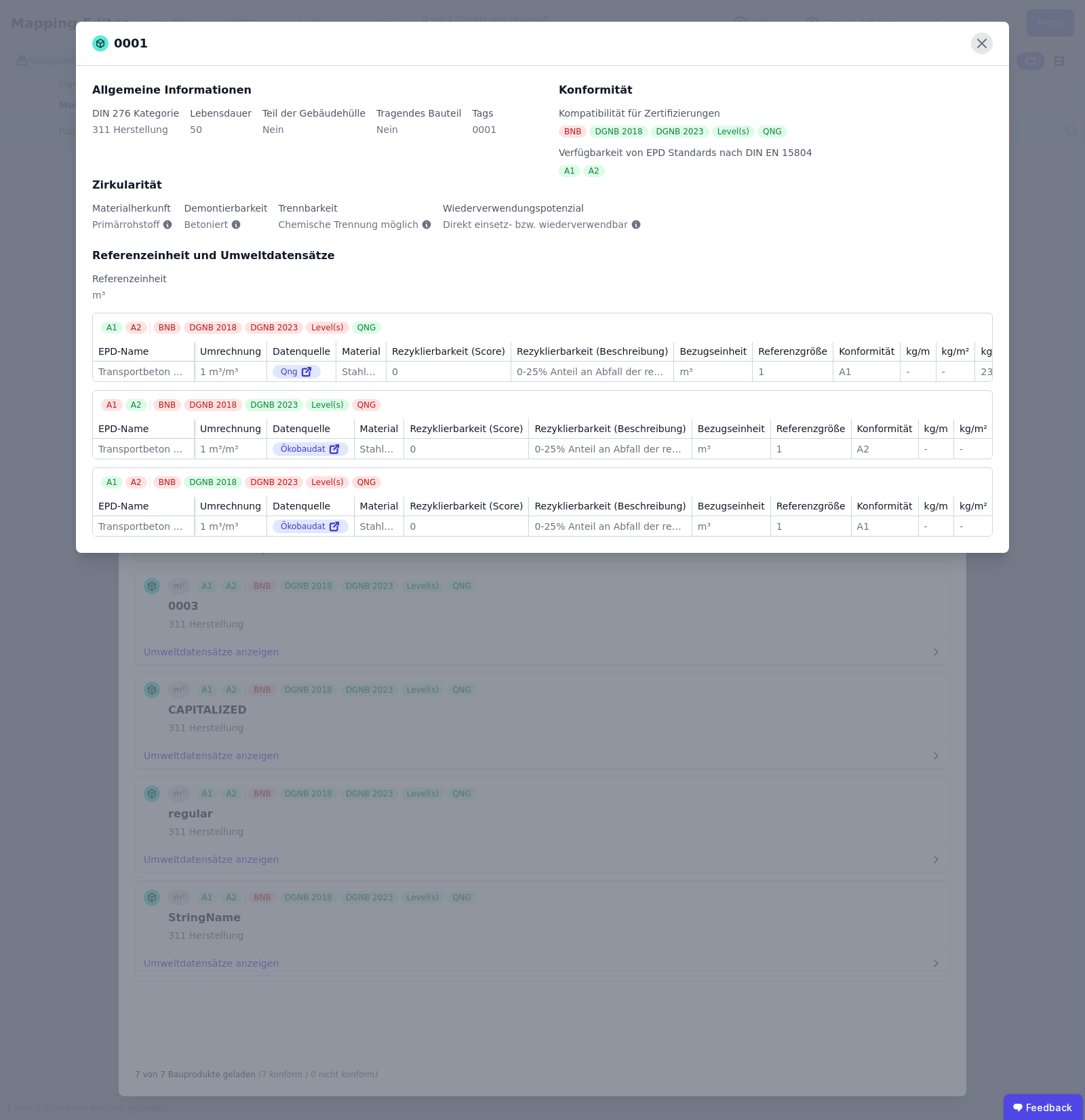
click at [987, 36] on icon at bounding box center [982, 43] width 21 height 21
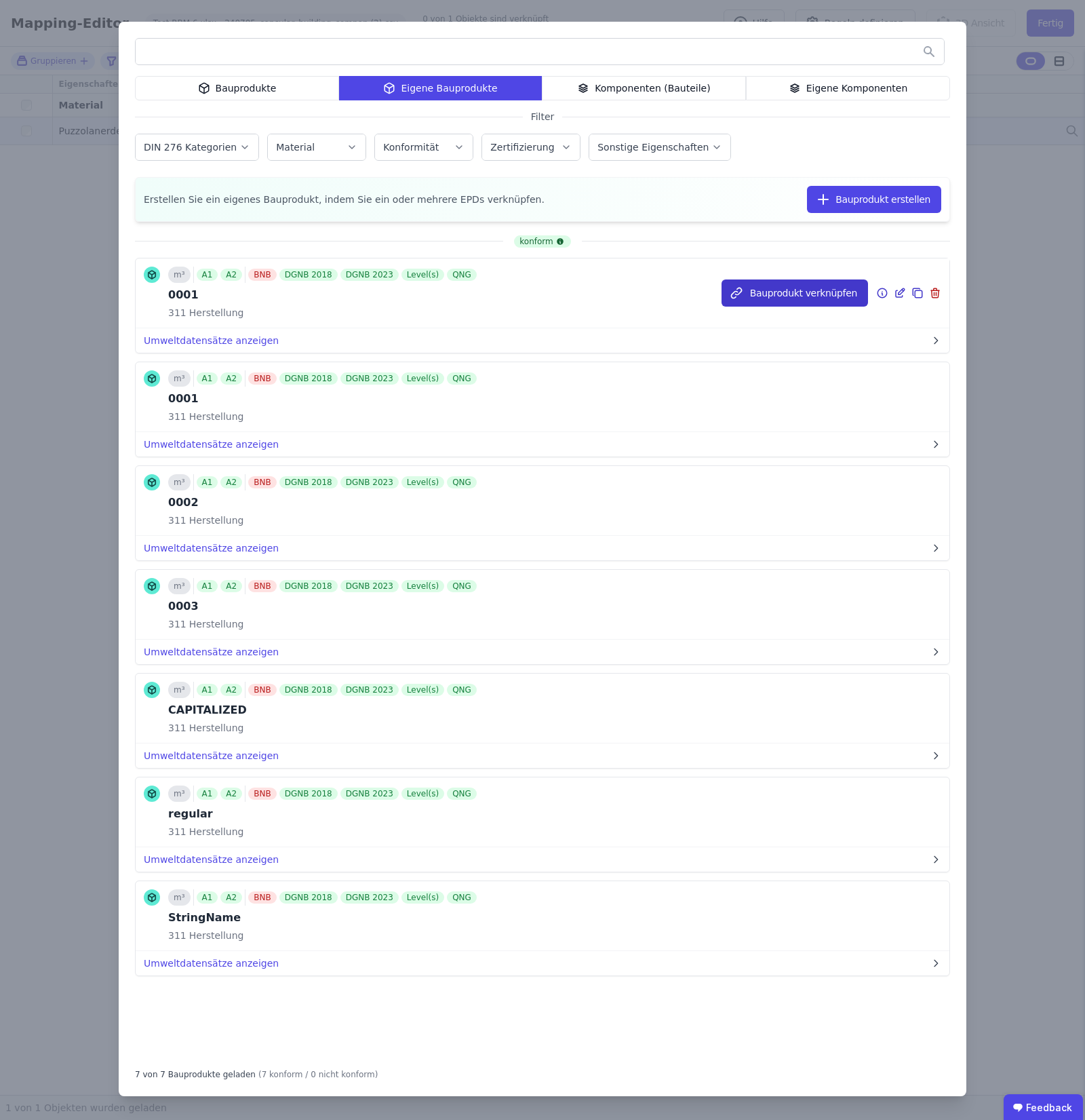
click at [780, 287] on button "Bauprodukt verknüpfen" at bounding box center [795, 293] width 147 height 27
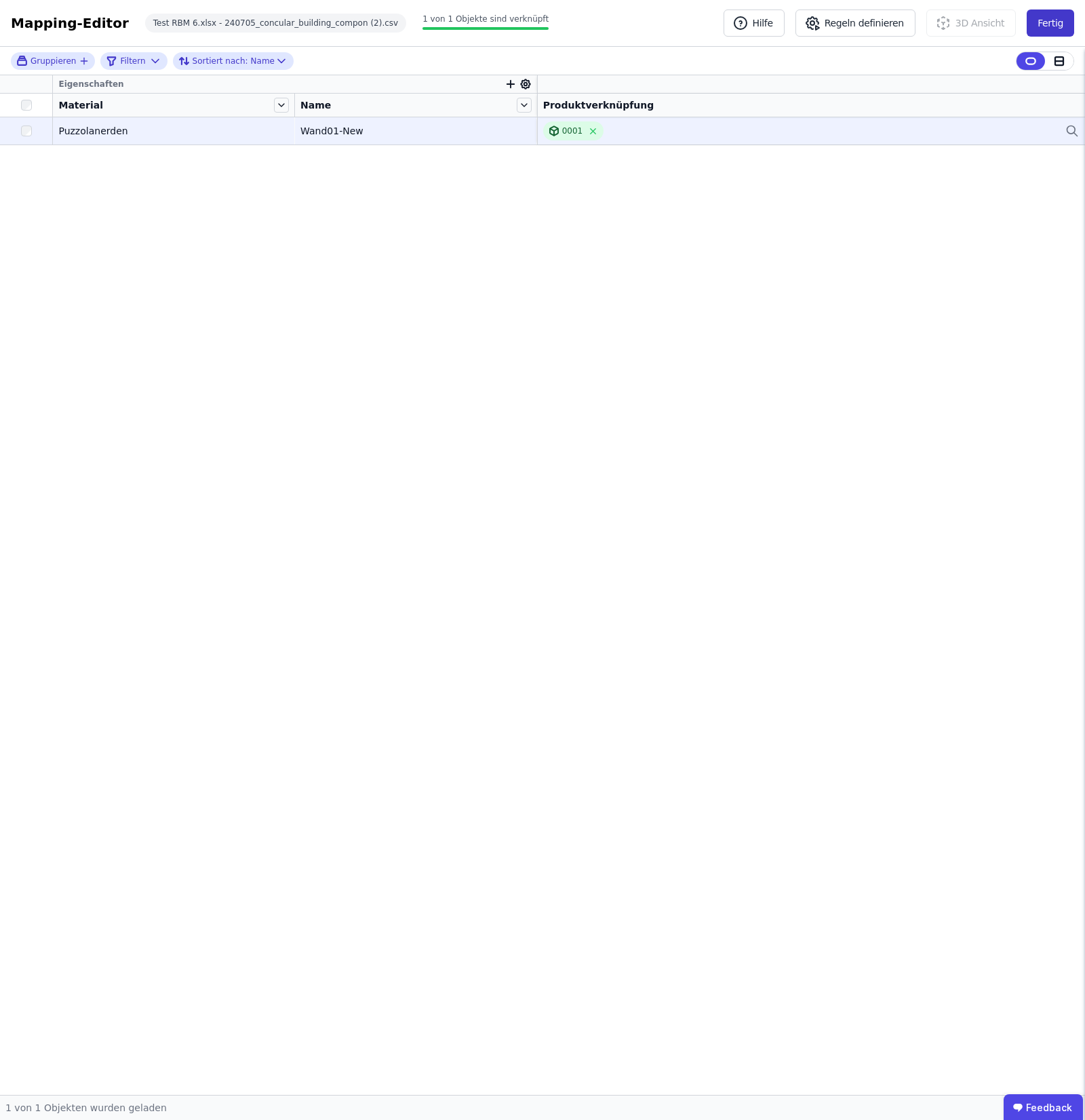
click at [1045, 28] on button "Fertig" at bounding box center [1050, 23] width 48 height 27
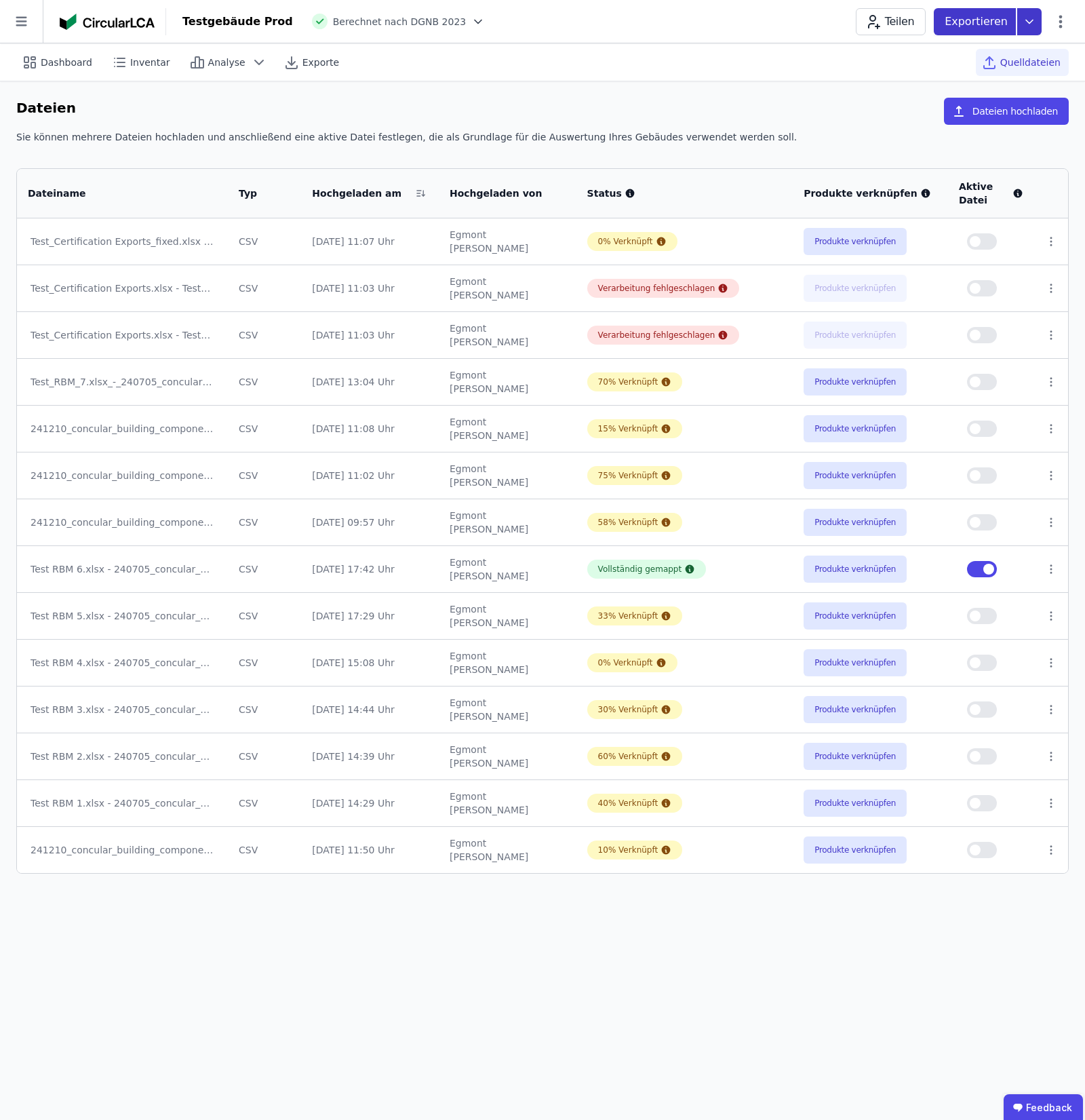
click at [1011, 29] on div "Exportieren" at bounding box center [975, 21] width 82 height 27
click at [958, 104] on div "Ökobilanzierung" at bounding box center [921, 102] width 78 height 14
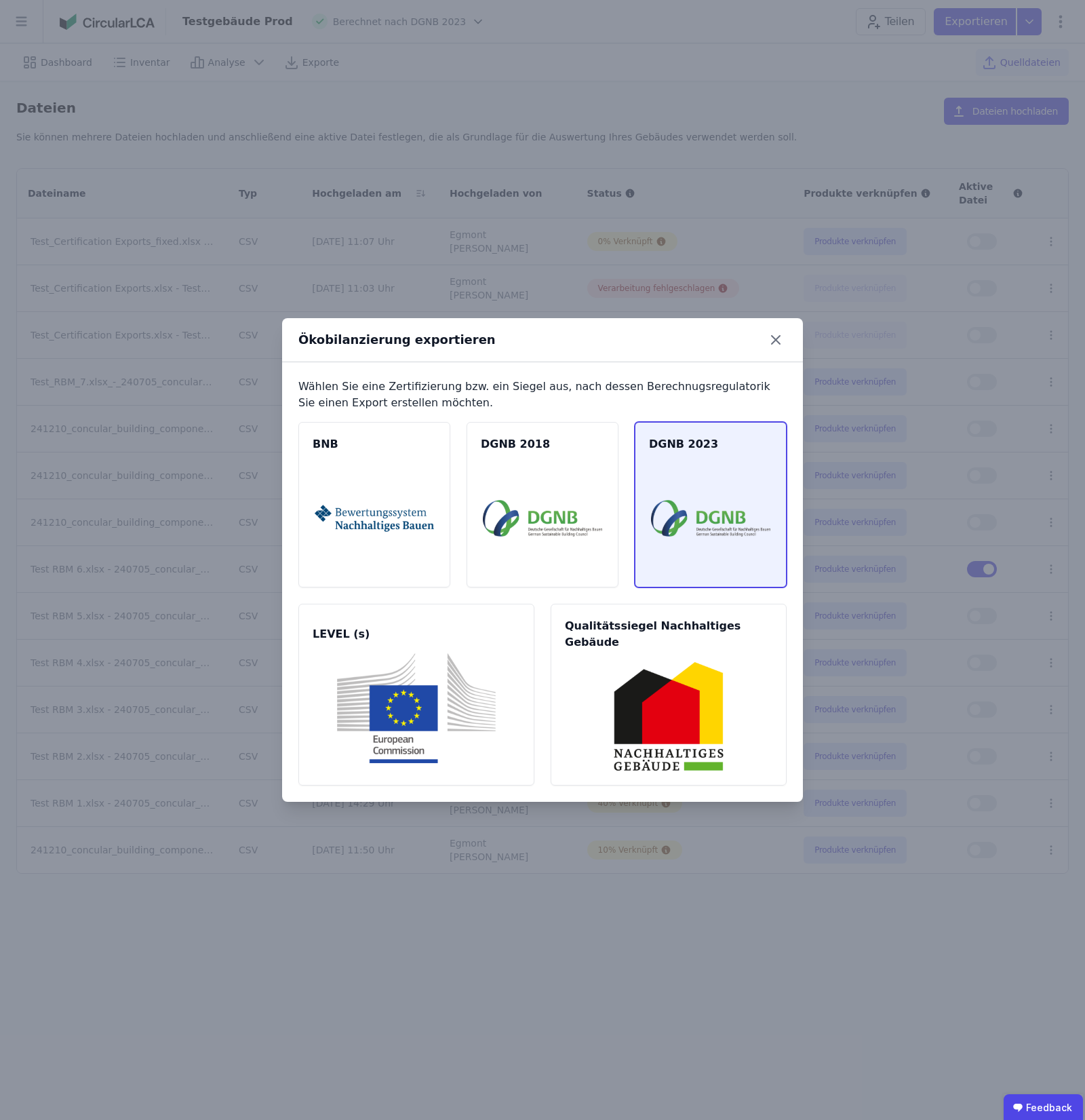
click at [703, 509] on img at bounding box center [711, 518] width 120 height 110
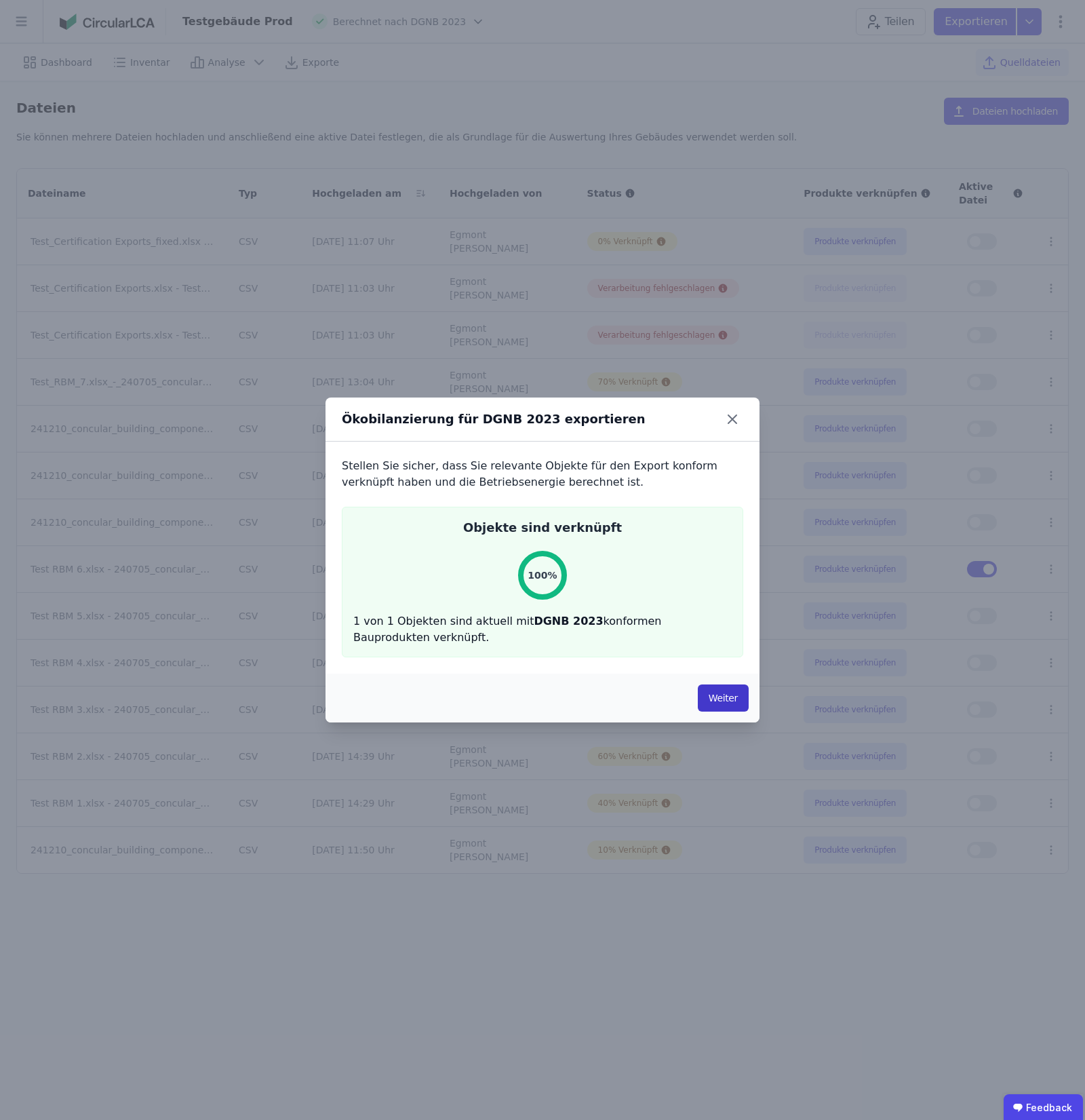
click at [723, 706] on button "Weiter" at bounding box center [723, 698] width 51 height 27
select select "*"
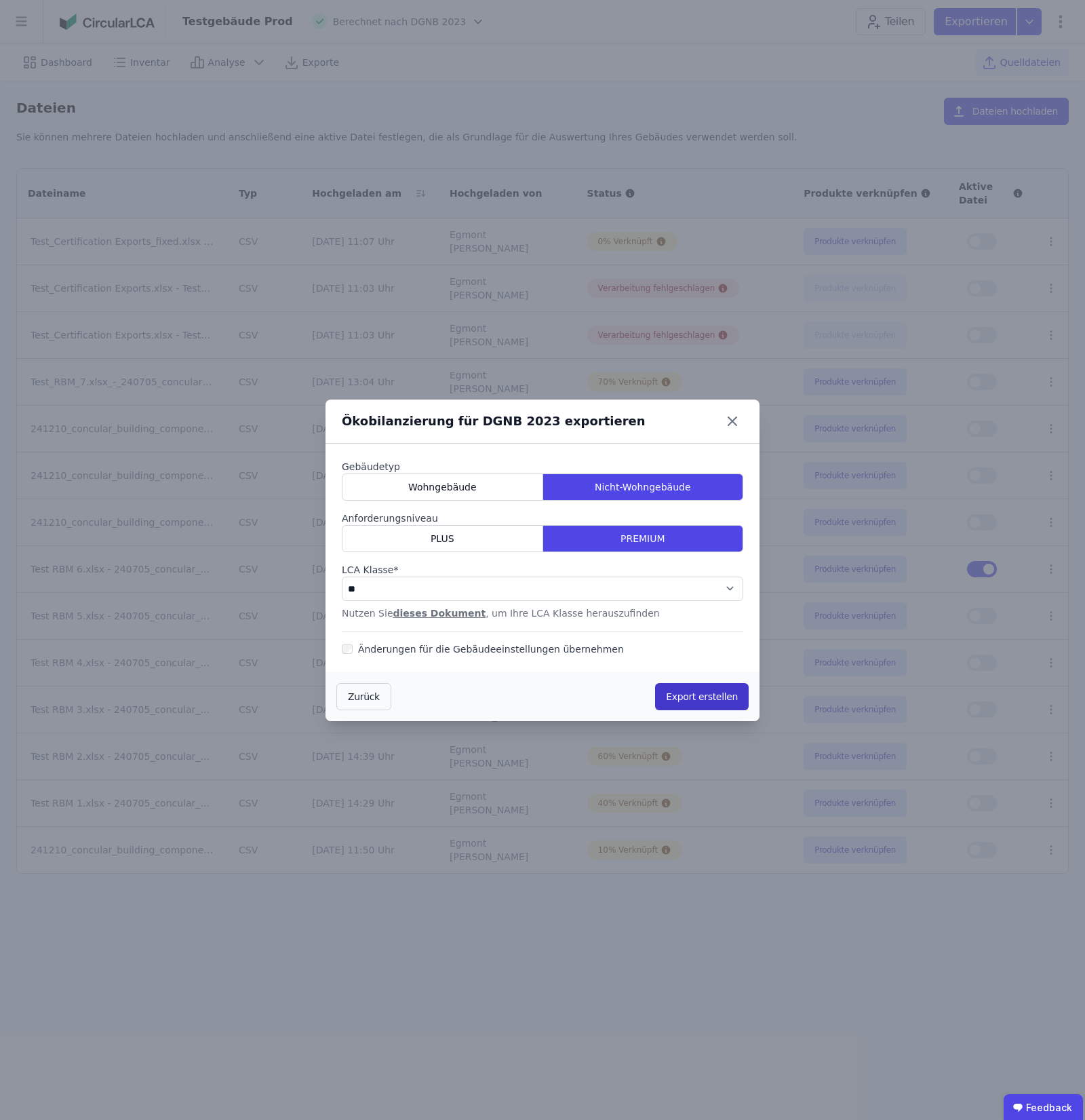
click at [713, 703] on button "Export erstellen" at bounding box center [701, 696] width 93 height 27
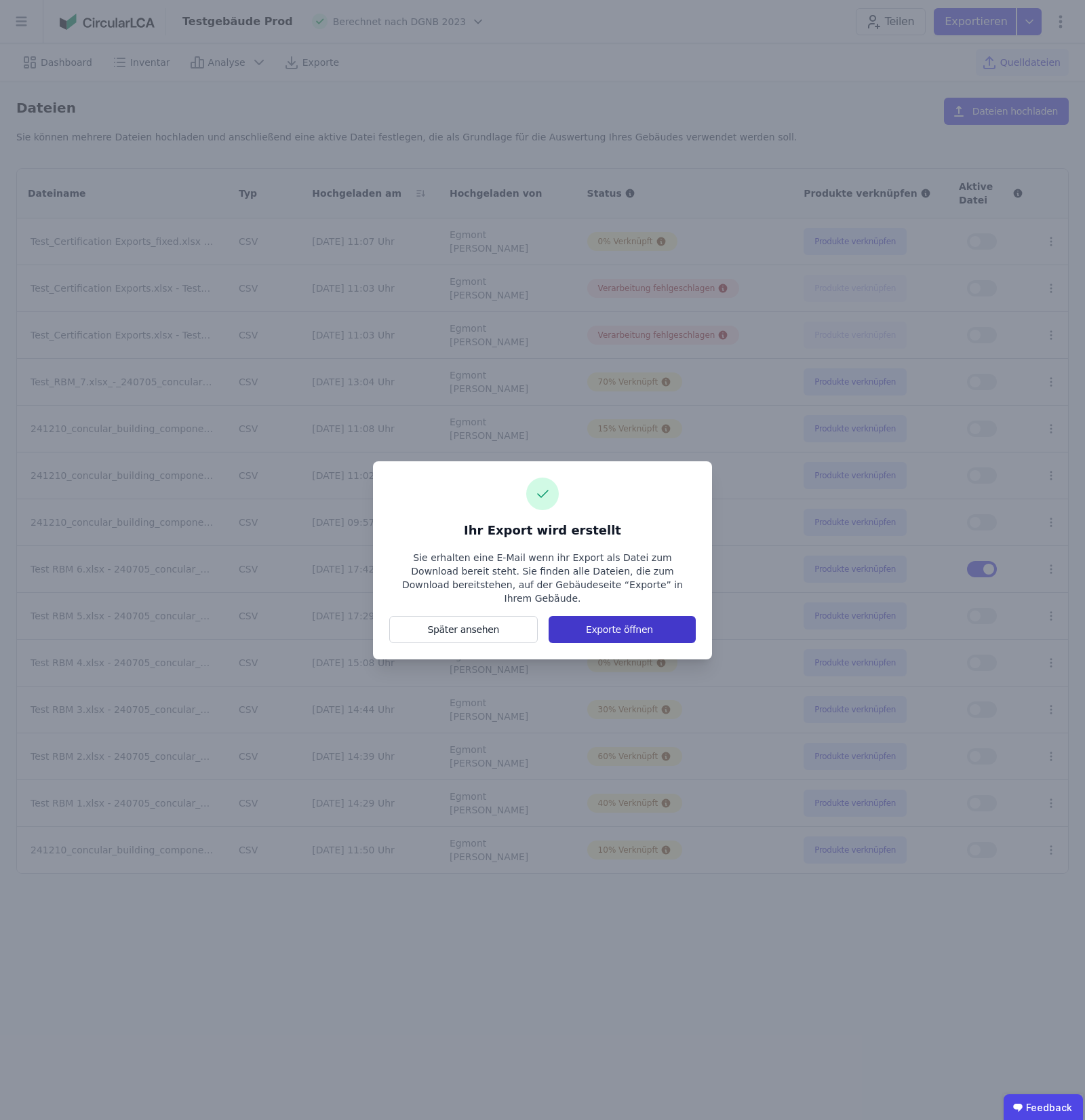
click at [570, 618] on button "Exporte öffnen" at bounding box center [622, 629] width 147 height 27
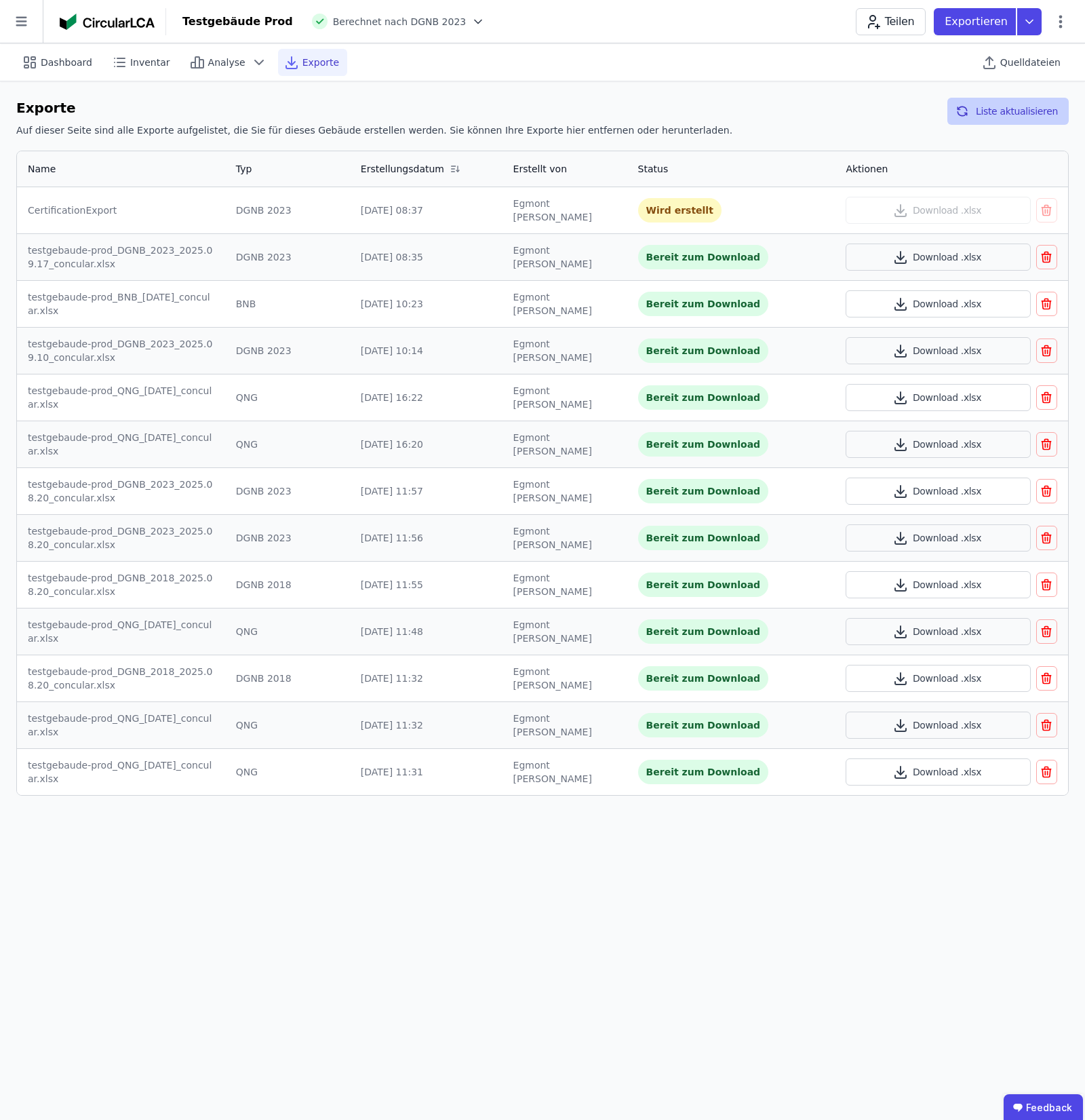
click at [980, 112] on button "Liste aktualisieren" at bounding box center [1008, 111] width 121 height 27
click at [948, 224] on td "Download .xlsx" at bounding box center [952, 210] width 234 height 46
click at [948, 216] on button "Download .xlsx" at bounding box center [938, 210] width 184 height 27
click at [32, 16] on icon at bounding box center [21, 21] width 43 height 43
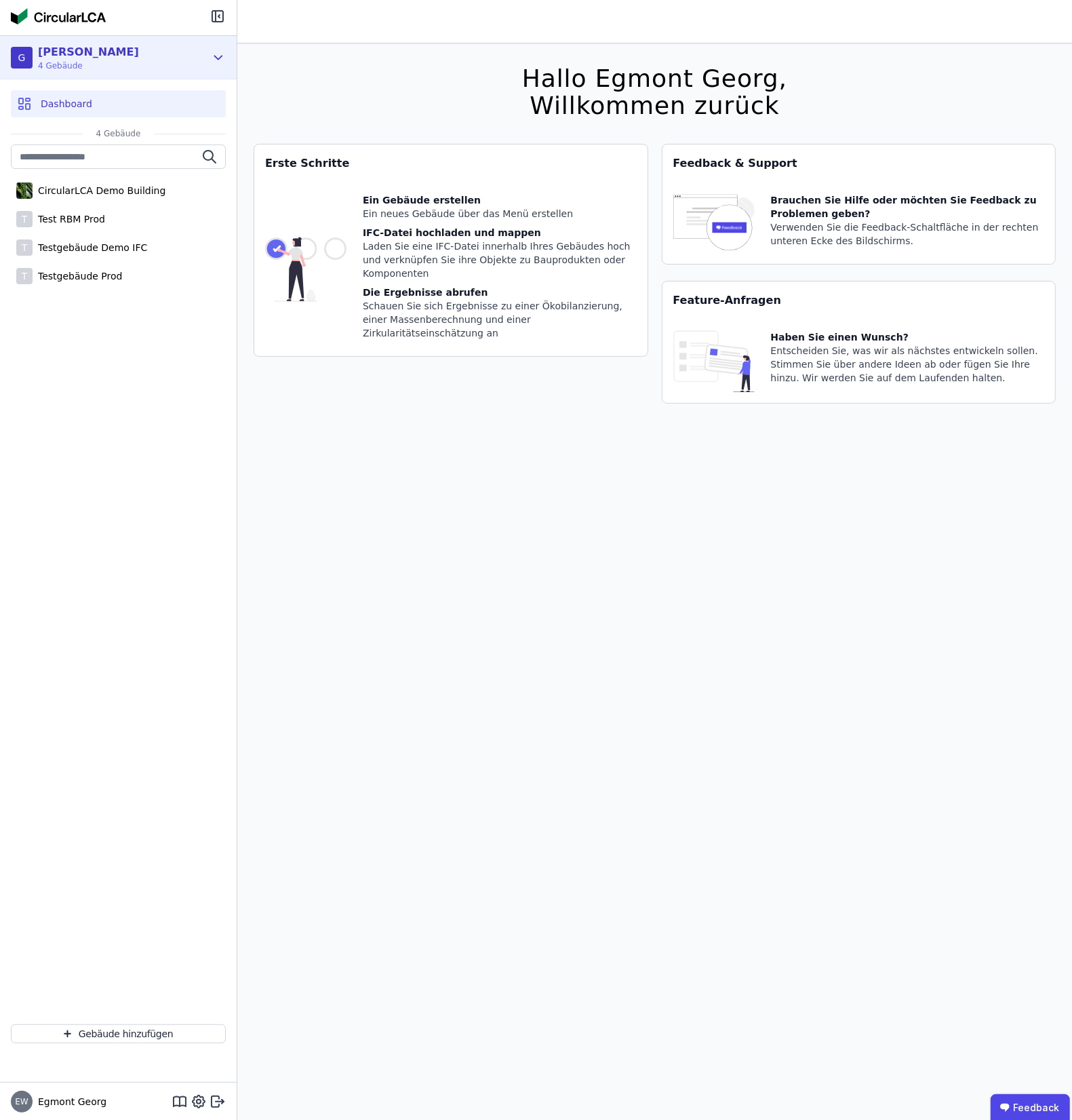
click at [154, 77] on div "[PERSON_NAME] Test 4 Gebäude" at bounding box center [118, 57] width 236 height 43
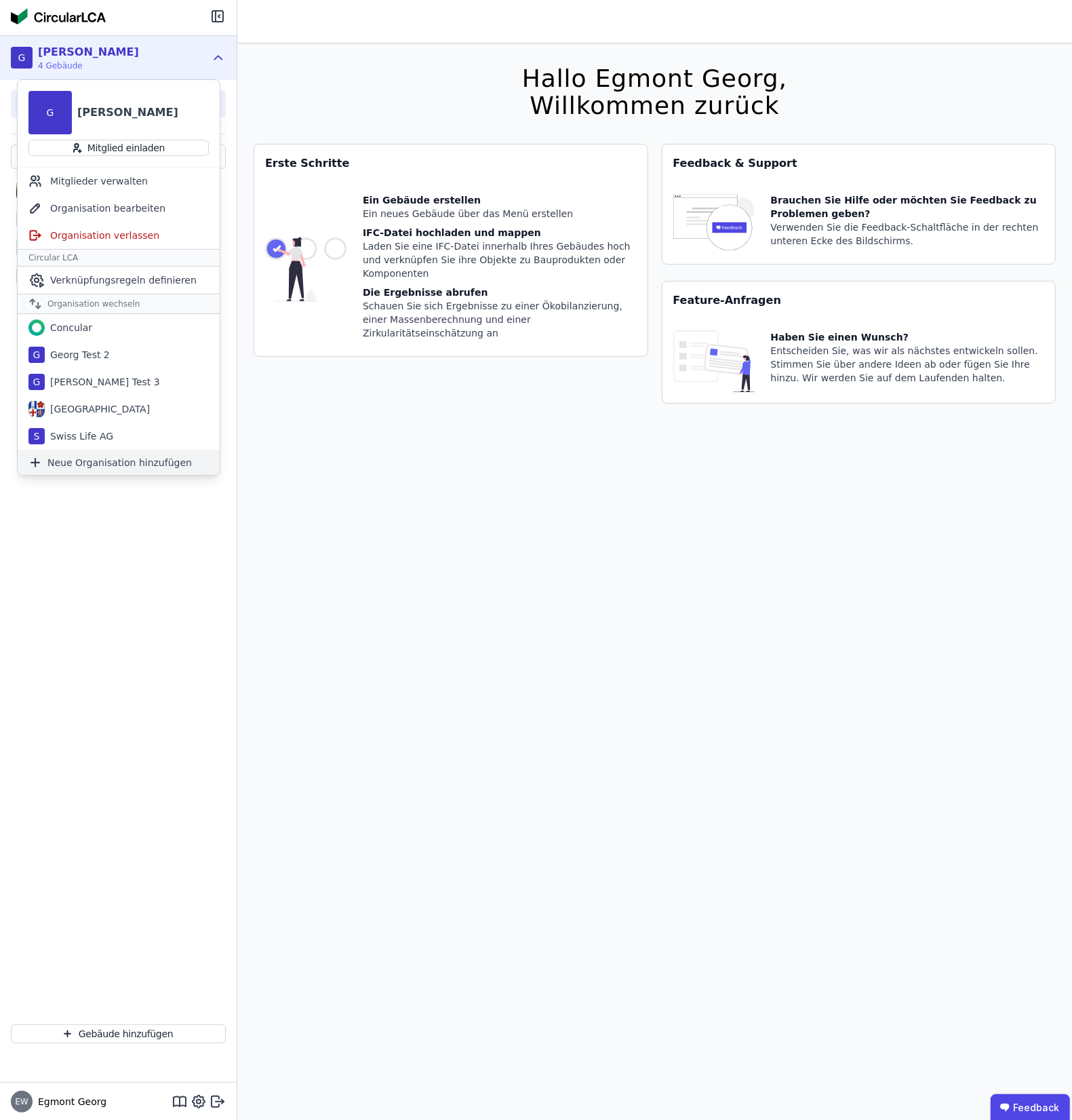
click at [100, 464] on span "Neue Organisation hinzufügen" at bounding box center [120, 462] width 144 height 14
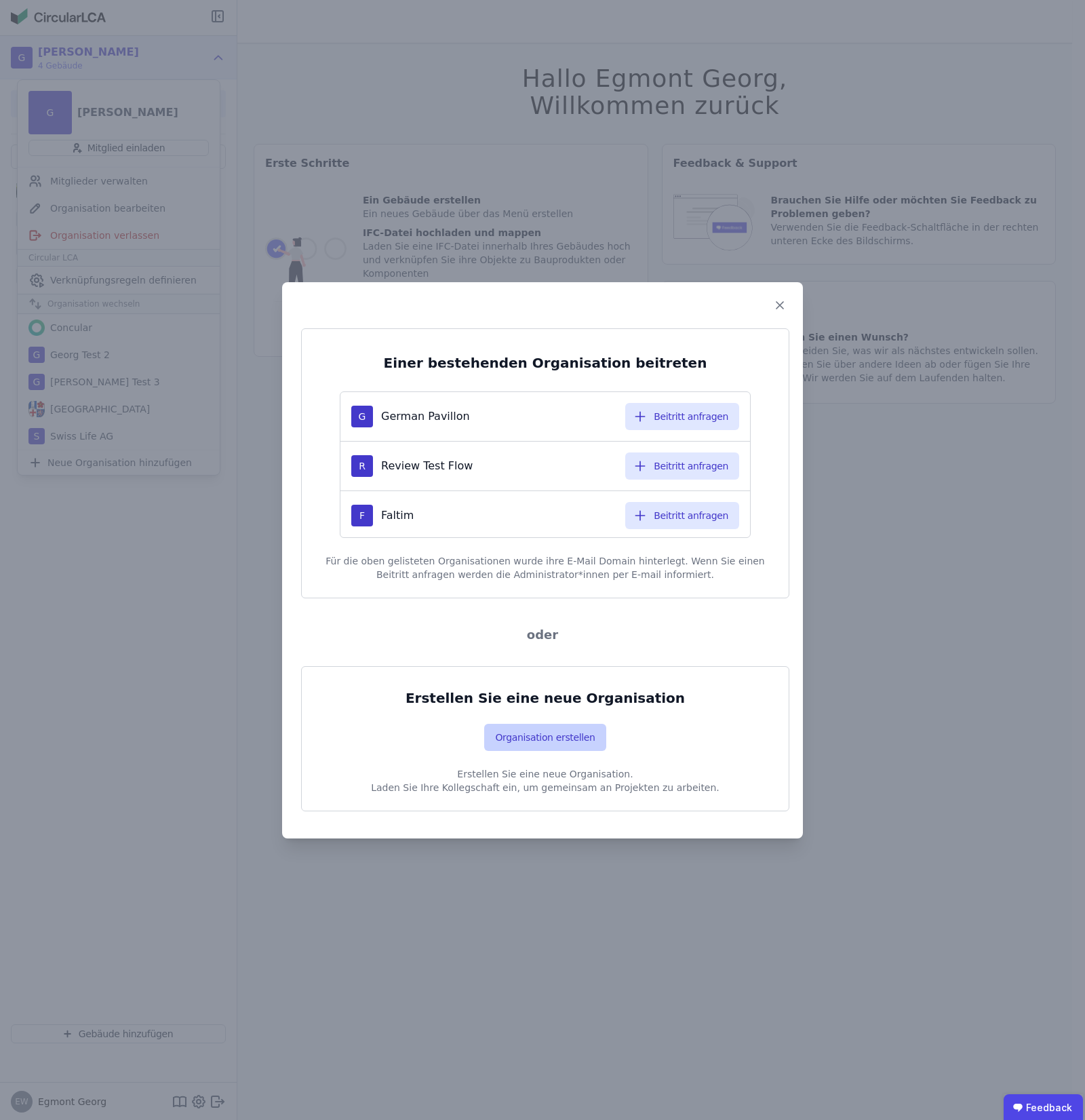
click at [513, 736] on button "Organisation erstellen" at bounding box center [545, 737] width 121 height 27
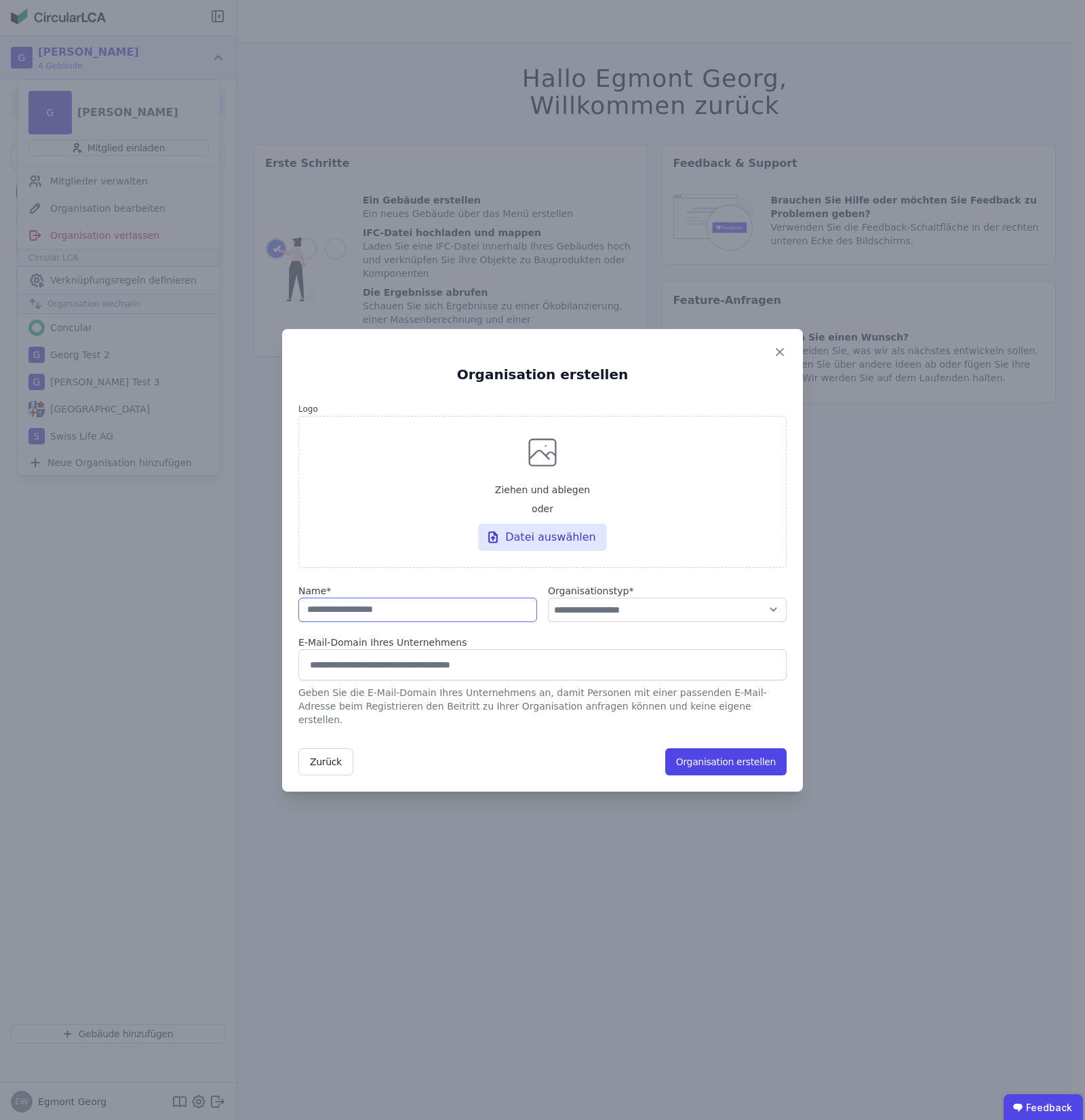
click at [490, 622] on input "string" at bounding box center [417, 609] width 239 height 24
type input "******"
click at [661, 618] on select "**********" at bounding box center [667, 609] width 239 height 24
select select "**********"
click at [548, 604] on select "**********" at bounding box center [667, 609] width 239 height 24
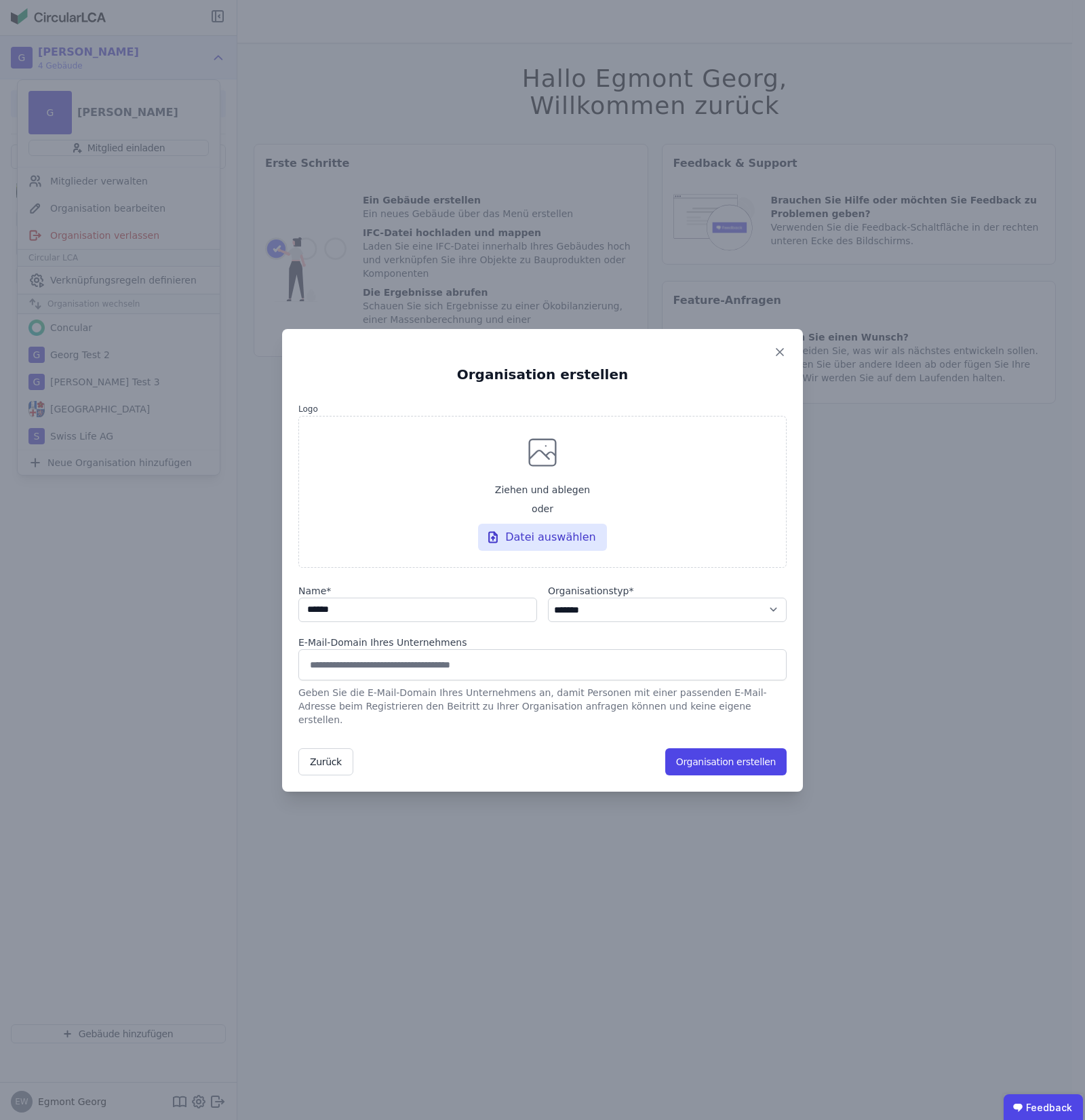
click at [675, 692] on div "Geben Sie die E-Mail-Domain Ihres Unternehmens an, damit Personen mit einer pas…" at bounding box center [542, 703] width 488 height 46
click at [668, 676] on input at bounding box center [542, 664] width 471 height 21
click at [703, 751] on button "Organisation erstellen" at bounding box center [725, 762] width 121 height 27
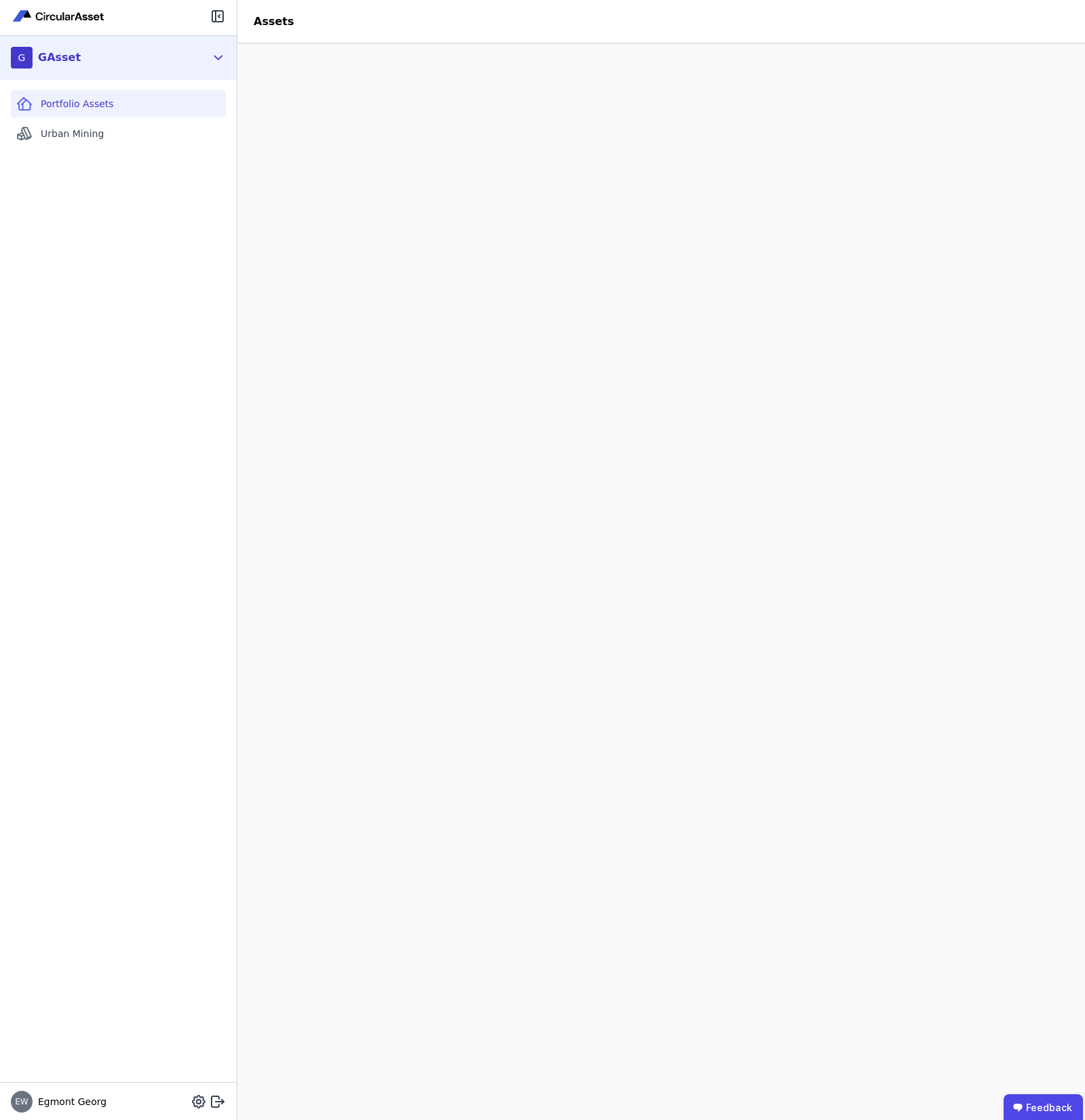
click at [166, 46] on div "G GAsset" at bounding box center [108, 58] width 194 height 27
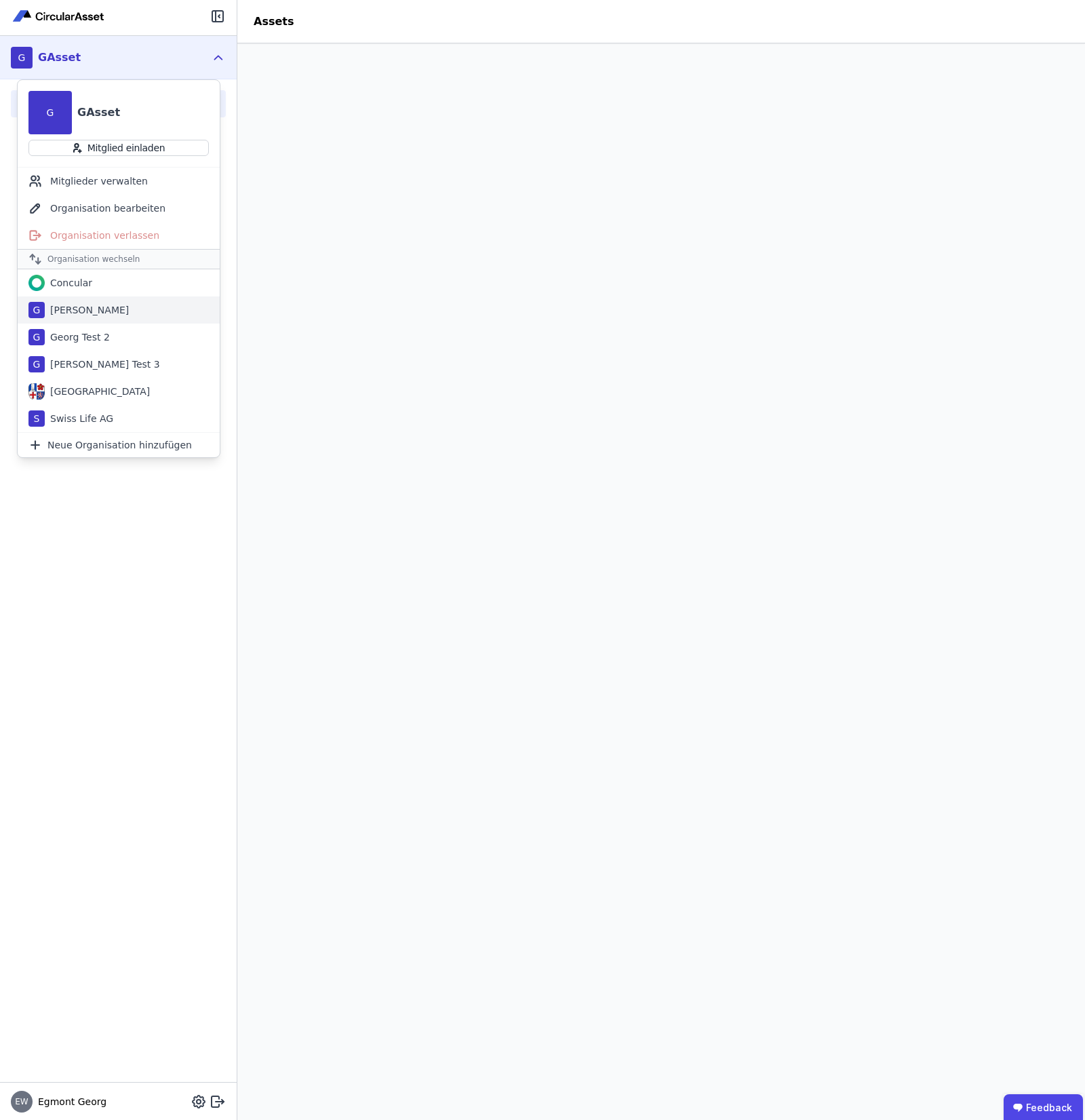
click at [140, 320] on div "G [PERSON_NAME]" at bounding box center [119, 310] width 202 height 27
